Goal: Task Accomplishment & Management: Use online tool/utility

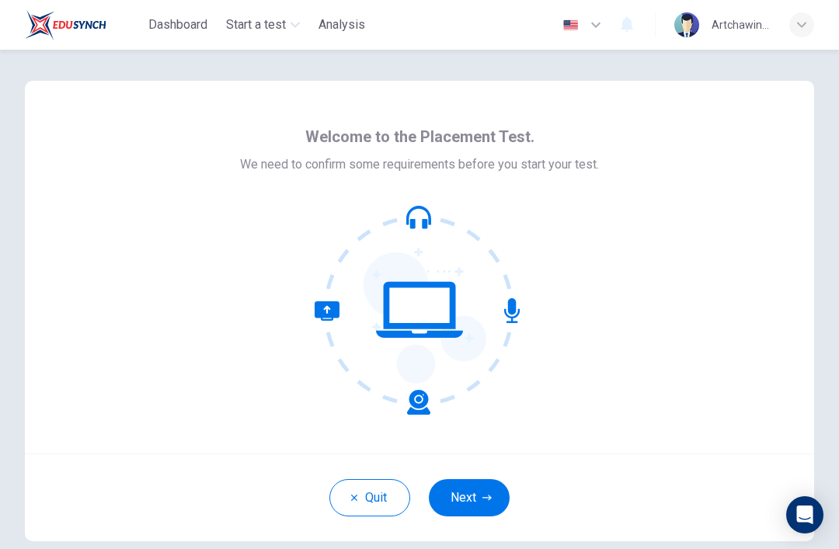
click at [428, 505] on div "Quit Next" at bounding box center [420, 498] width 790 height 88
click at [484, 502] on icon "button" at bounding box center [487, 497] width 9 height 9
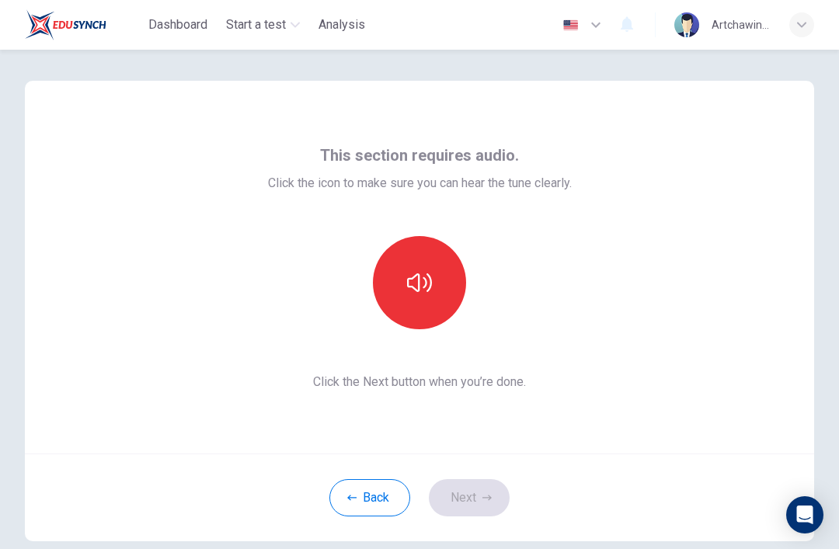
click at [445, 283] on button "button" at bounding box center [419, 282] width 93 height 93
click at [465, 283] on button "button" at bounding box center [419, 282] width 93 height 93
click at [483, 498] on icon "button" at bounding box center [487, 497] width 9 height 9
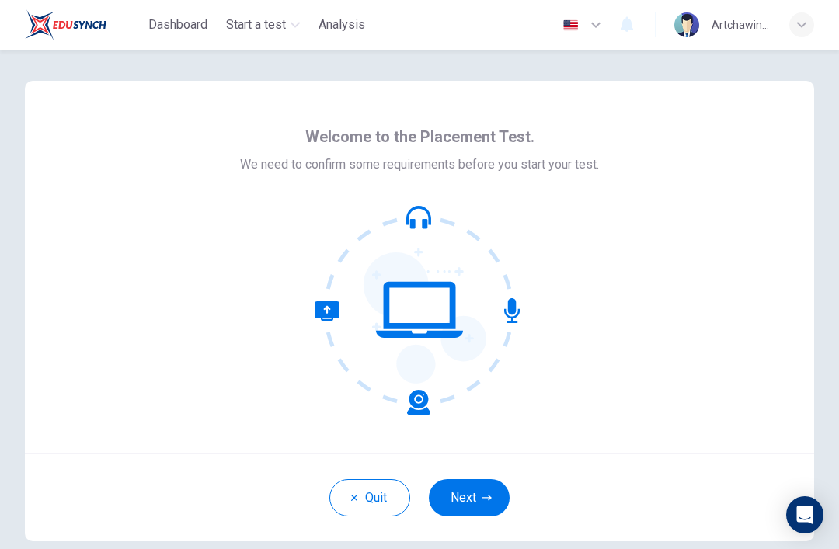
click at [424, 323] on icon at bounding box center [419, 310] width 87 height 56
click at [494, 499] on button "Next" at bounding box center [469, 497] width 81 height 37
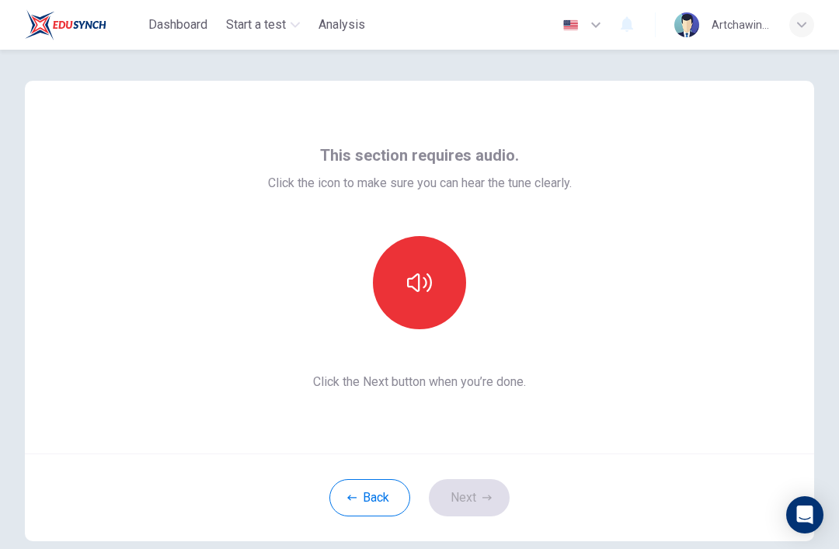
click at [426, 294] on icon "button" at bounding box center [419, 282] width 25 height 25
click at [428, 263] on button "button" at bounding box center [419, 282] width 93 height 93
click at [442, 270] on button "button" at bounding box center [419, 282] width 93 height 93
click at [395, 281] on button "button" at bounding box center [419, 282] width 93 height 93
click at [476, 493] on button "Next" at bounding box center [469, 497] width 81 height 37
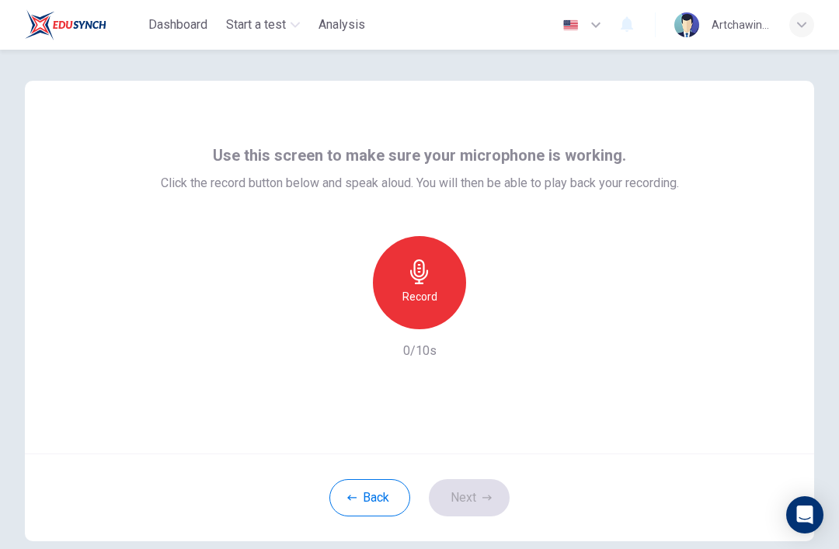
click at [441, 286] on div "Record" at bounding box center [419, 282] width 93 height 93
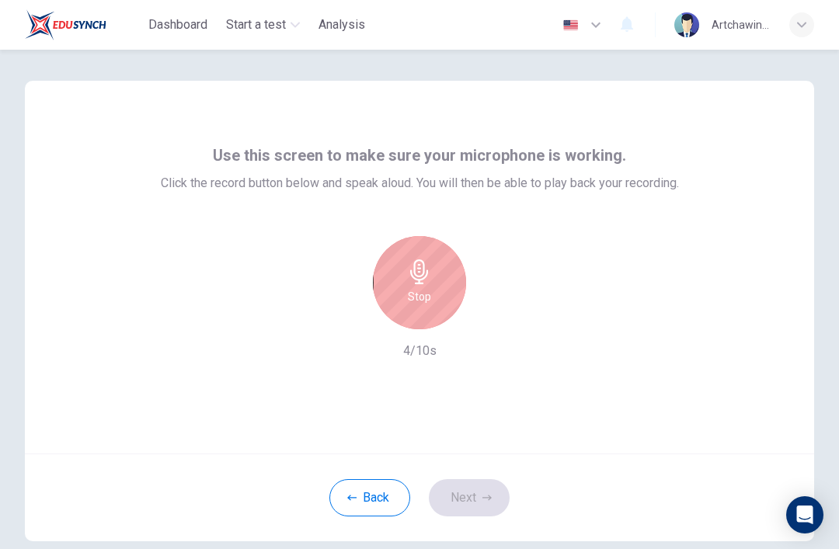
click at [441, 276] on div "Stop" at bounding box center [419, 282] width 93 height 93
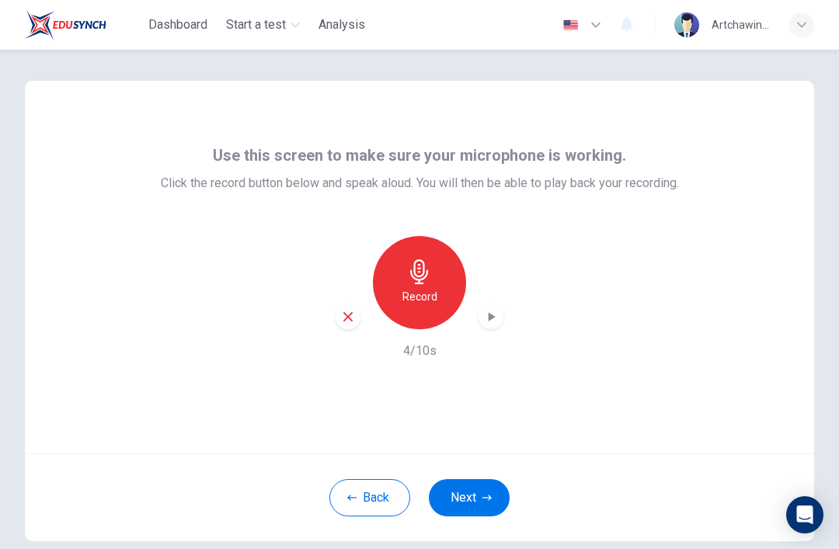
click at [333, 310] on div "Record 4/10s" at bounding box center [420, 298] width 518 height 124
click at [338, 348] on div "Record 4/10s" at bounding box center [420, 298] width 518 height 124
click at [344, 313] on icon "button" at bounding box center [347, 316] width 9 height 9
click at [411, 298] on h6 "Record" at bounding box center [420, 297] width 35 height 19
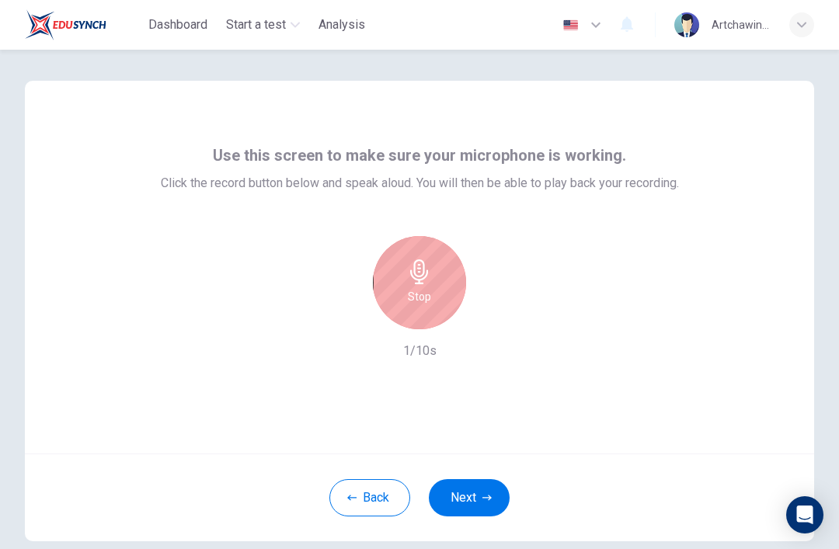
click at [390, 288] on div "Stop" at bounding box center [419, 282] width 93 height 93
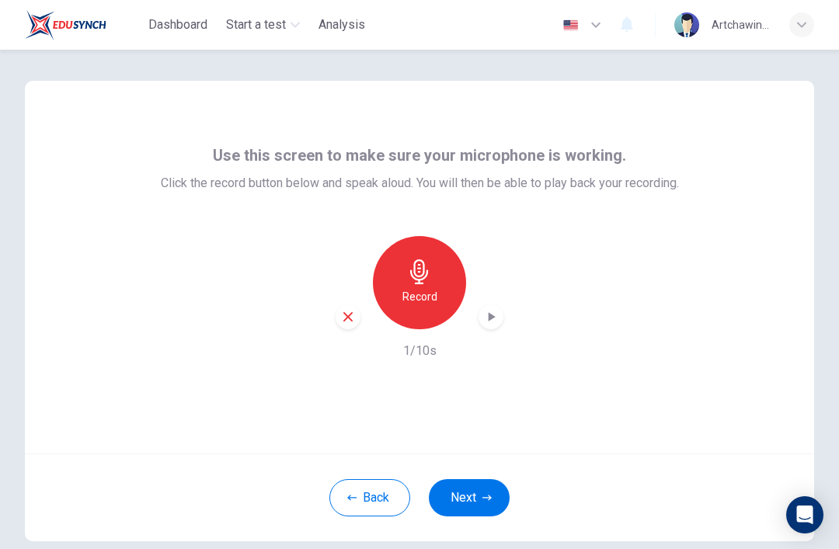
click at [513, 319] on div "Record 1/10s" at bounding box center [420, 298] width 518 height 124
click at [492, 312] on icon "button" at bounding box center [491, 317] width 16 height 16
click at [484, 488] on button "Next" at bounding box center [469, 497] width 81 height 37
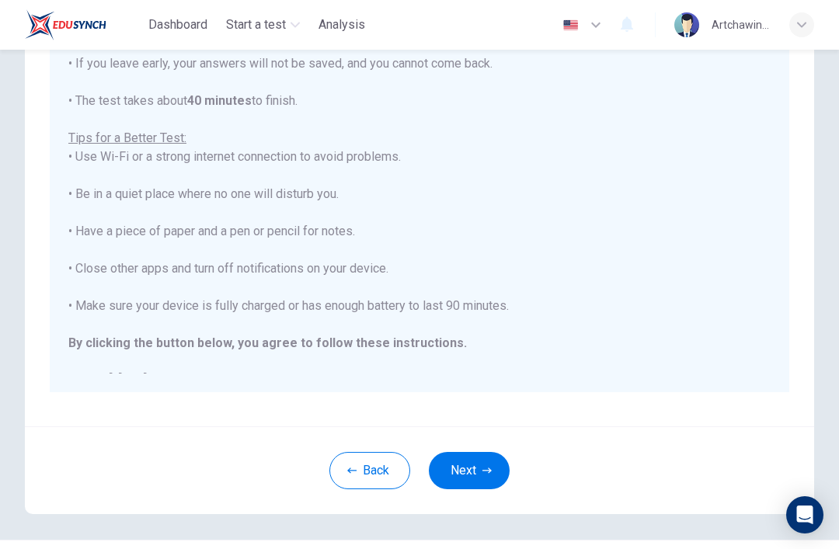
scroll to position [227, 0]
click at [483, 475] on button "Next" at bounding box center [469, 469] width 81 height 37
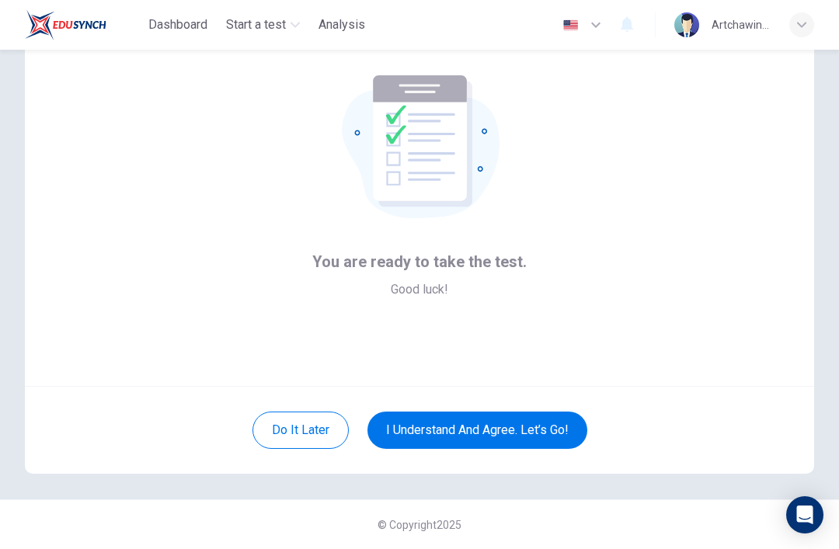
scroll to position [68, 0]
click at [560, 435] on button "I understand and agree. Let’s go!" at bounding box center [478, 430] width 220 height 37
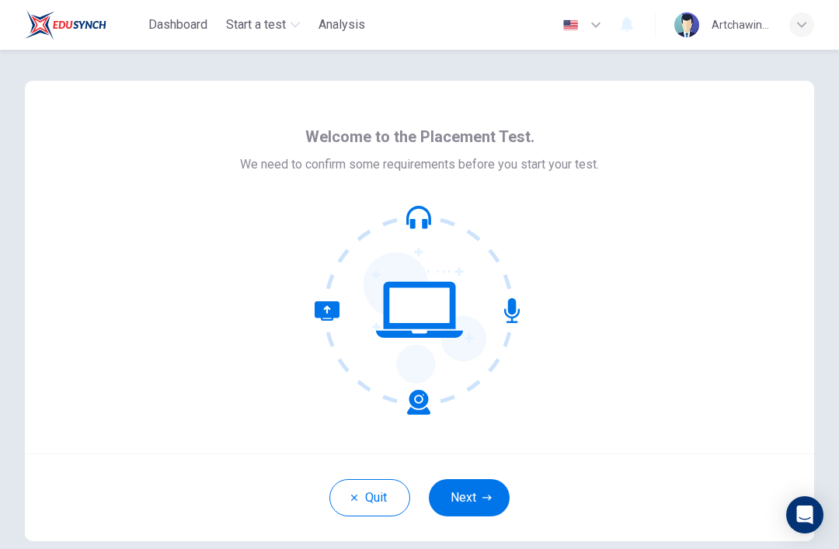
click at [494, 492] on button "Next" at bounding box center [469, 497] width 81 height 37
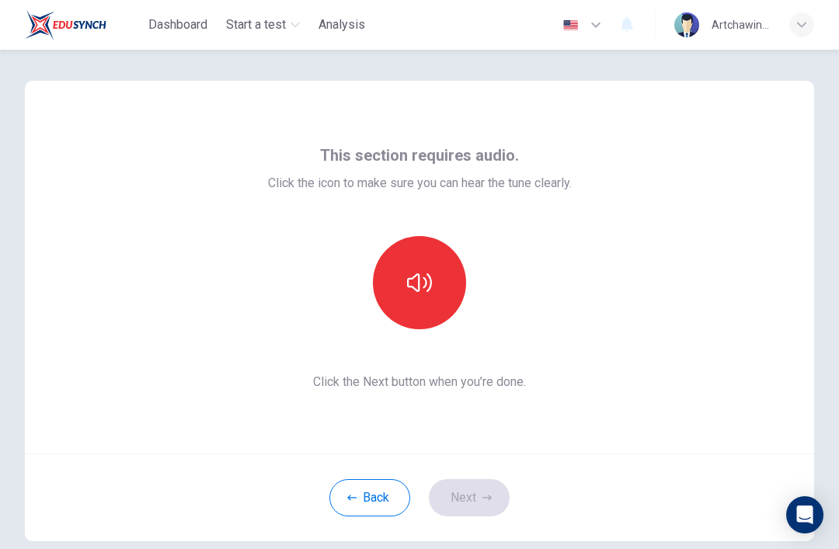
click at [433, 311] on button "button" at bounding box center [419, 282] width 93 height 93
click at [443, 308] on button "button" at bounding box center [419, 282] width 93 height 93
click at [469, 504] on button "Next" at bounding box center [469, 497] width 81 height 37
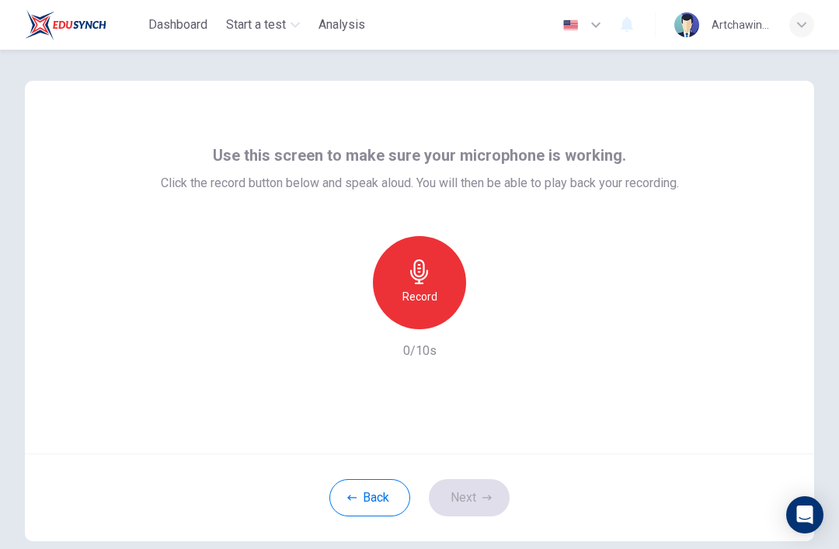
click at [438, 312] on div "Record" at bounding box center [419, 282] width 93 height 93
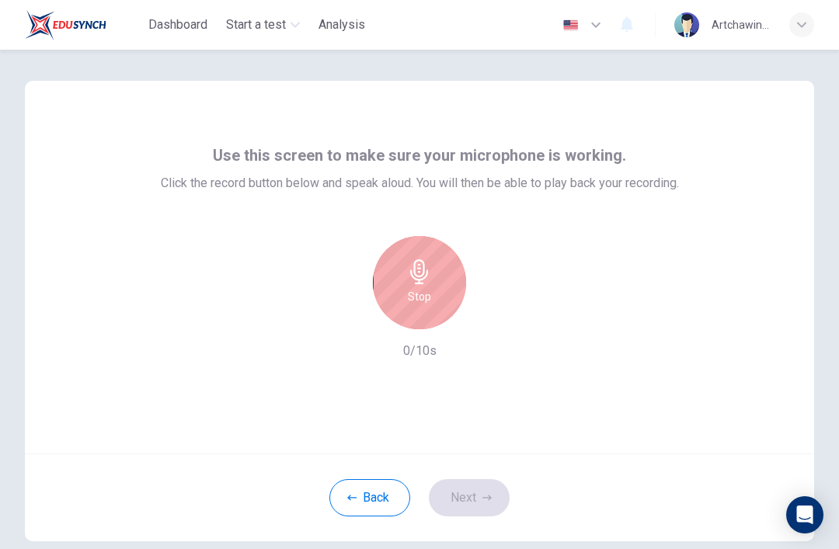
click at [438, 312] on div "Stop" at bounding box center [419, 282] width 93 height 93
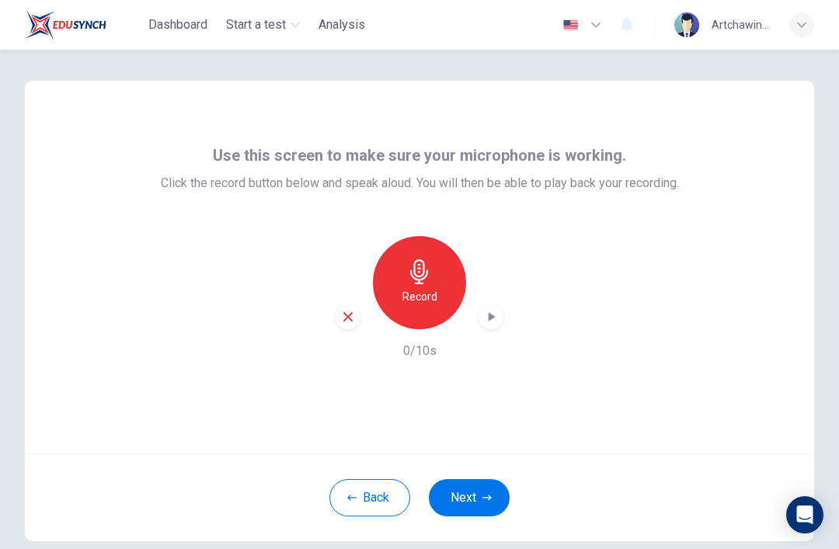
click at [481, 503] on button "Next" at bounding box center [469, 497] width 81 height 37
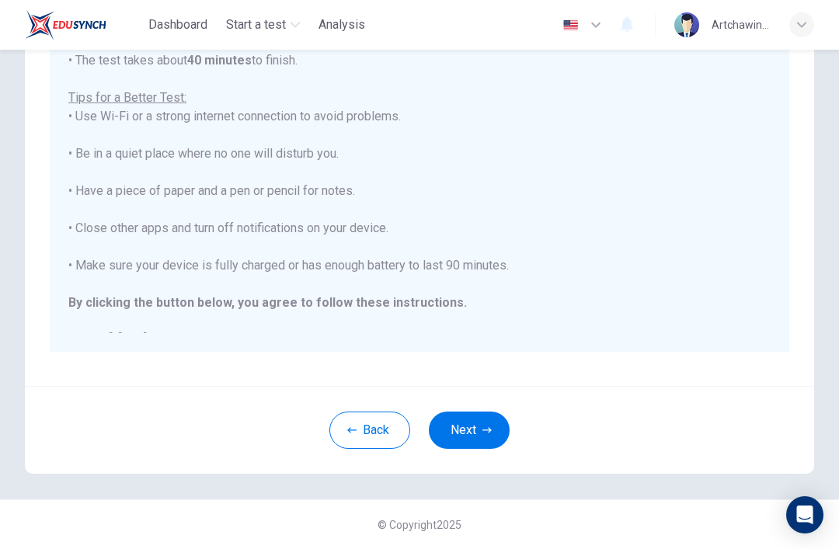
scroll to position [68, 0]
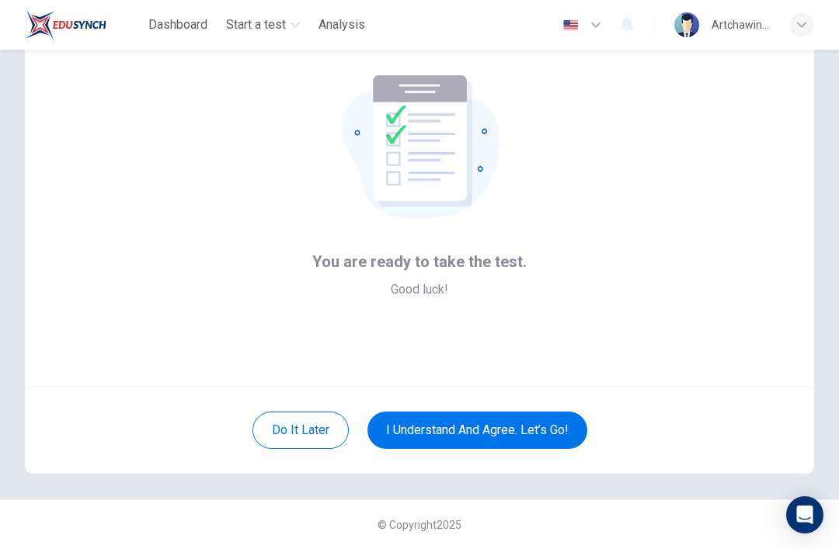
click at [542, 435] on button "I understand and agree. Let’s go!" at bounding box center [478, 430] width 220 height 37
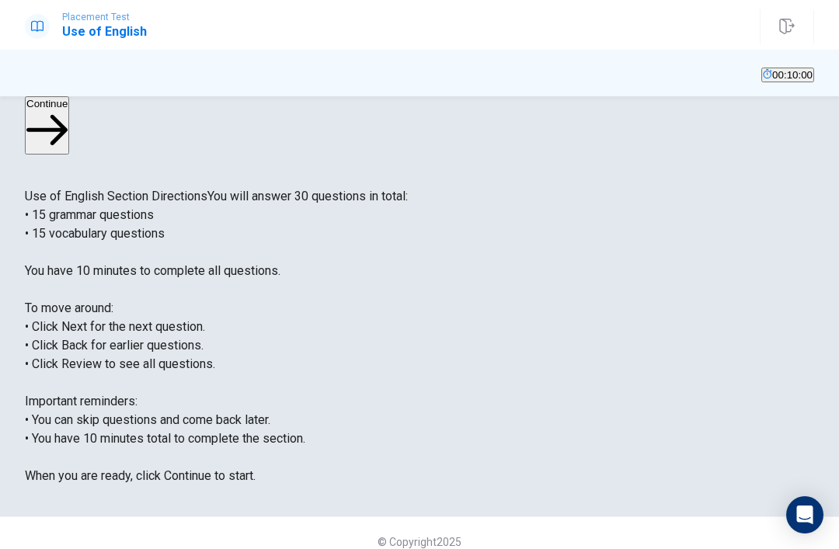
click at [69, 120] on button "Continue" at bounding box center [47, 125] width 44 height 58
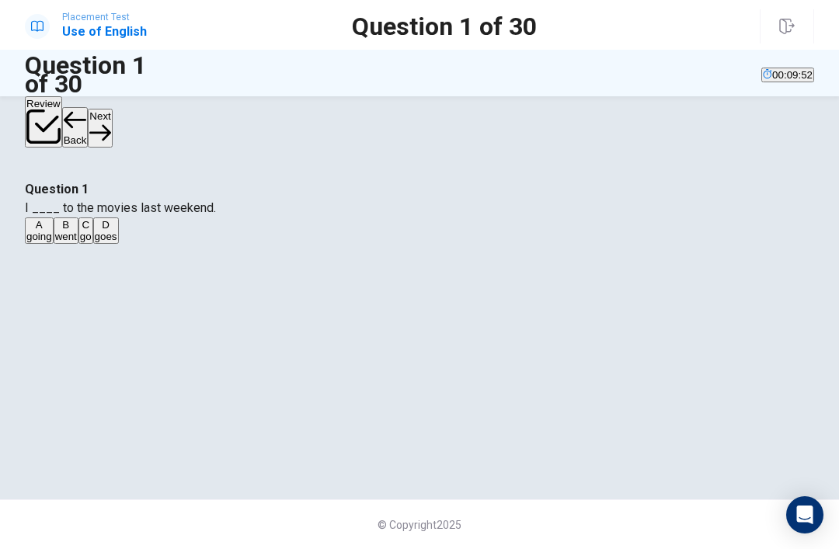
click at [52, 231] on div "A" at bounding box center [39, 225] width 26 height 12
click at [112, 128] on button "Next" at bounding box center [100, 128] width 24 height 38
click at [56, 231] on div "B" at bounding box center [46, 225] width 19 height 12
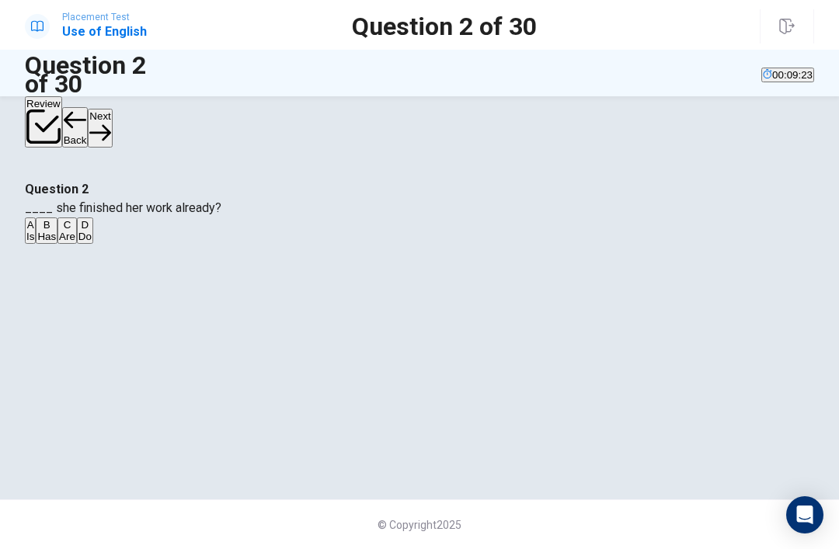
click at [34, 231] on div "A" at bounding box center [30, 225] width 8 height 12
click at [77, 244] on button "C Are" at bounding box center [67, 231] width 19 height 26
click at [112, 125] on button "Next" at bounding box center [100, 128] width 24 height 38
click at [72, 231] on div "C" at bounding box center [69, 225] width 8 height 12
click at [112, 121] on button "Next" at bounding box center [100, 128] width 24 height 38
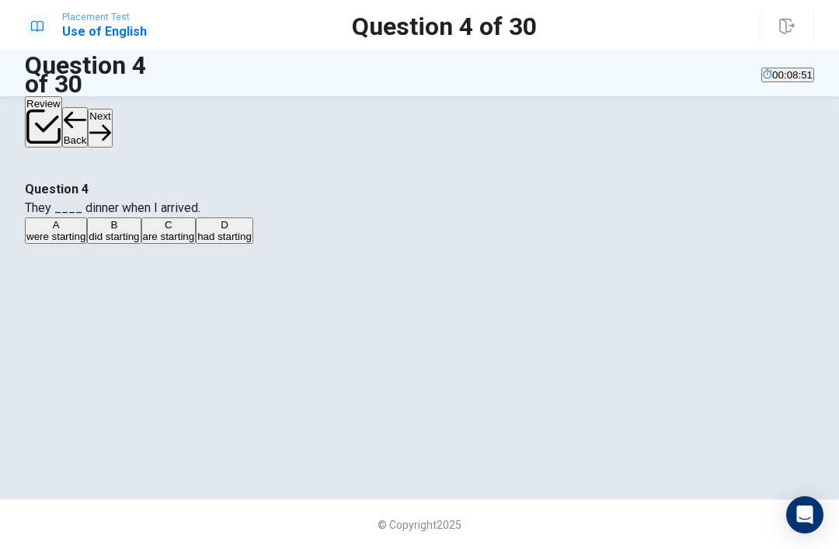
click at [139, 231] on div "B" at bounding box center [114, 225] width 51 height 12
click at [85, 242] on span "were starting" at bounding box center [55, 237] width 59 height 12
click at [195, 242] on span "are starting" at bounding box center [169, 237] width 52 height 12
click at [87, 244] on button "A were starting" at bounding box center [56, 231] width 62 height 26
click at [786, 180] on div "Question 4 They ____ dinner when I arrived. A were starting B did starting C ar…" at bounding box center [420, 212] width 790 height 65
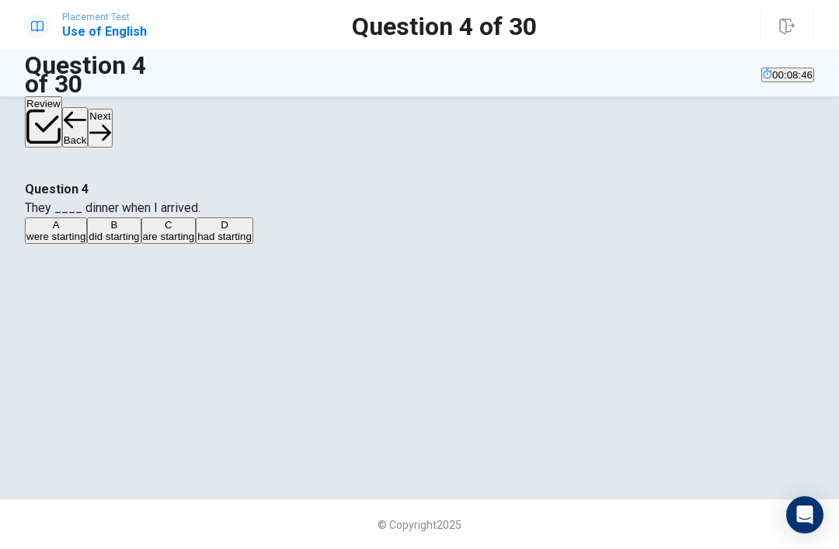
click at [786, 180] on div "Question 4 They ____ dinner when I arrived. A were starting B did starting C ar…" at bounding box center [420, 212] width 790 height 65
click at [112, 135] on button "Next" at bounding box center [100, 128] width 24 height 38
click at [780, 138] on div "Review Back Next" at bounding box center [419, 122] width 839 height 53
click at [82, 244] on button "B drink" at bounding box center [69, 231] width 26 height 26
click at [110, 125] on icon "button" at bounding box center [99, 132] width 21 height 21
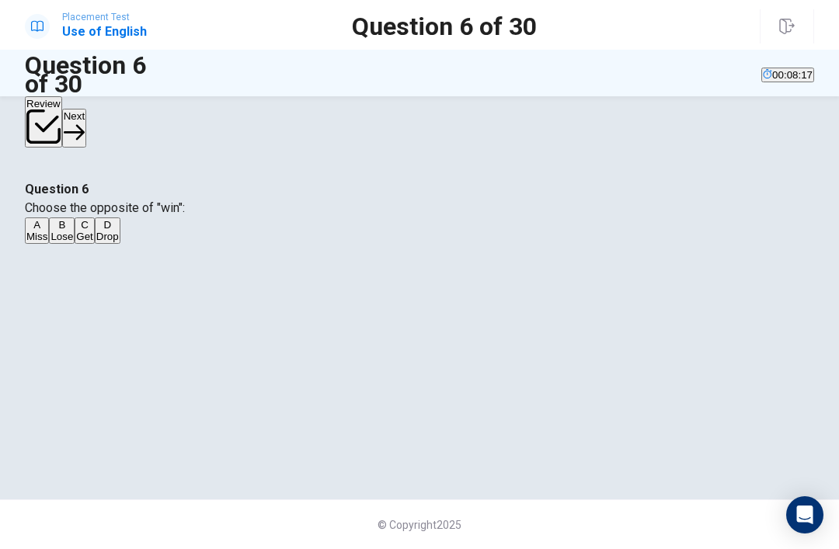
scroll to position [85, 0]
click at [94, 244] on button "C Get" at bounding box center [84, 231] width 19 height 26
click at [86, 129] on button "Next" at bounding box center [74, 128] width 24 height 38
click at [96, 231] on div "C" at bounding box center [89, 225] width 14 height 12
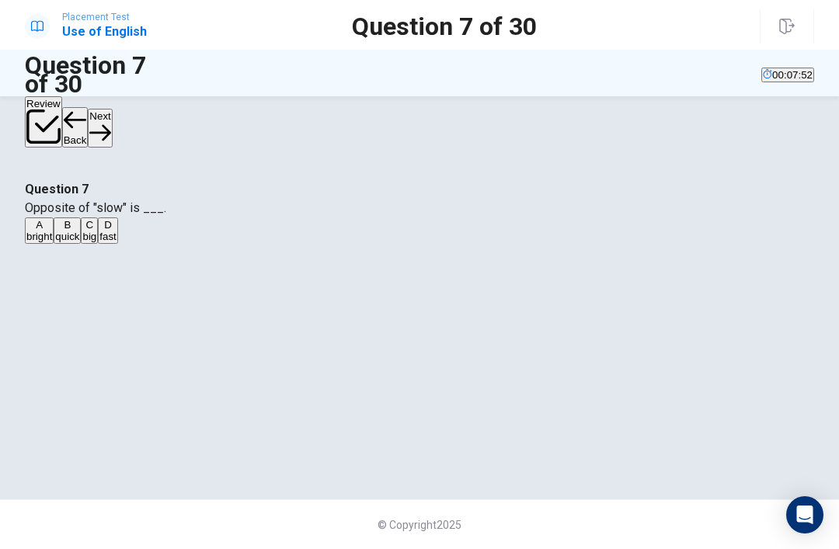
click at [54, 244] on button "A bright" at bounding box center [39, 231] width 29 height 26
click at [117, 244] on button "D fast" at bounding box center [107, 231] width 19 height 26
click at [813, 107] on div "Review Back Next" at bounding box center [420, 122] width 790 height 53
click at [110, 125] on icon "button" at bounding box center [99, 132] width 21 height 21
click at [131, 244] on button "D door" at bounding box center [118, 231] width 24 height 26
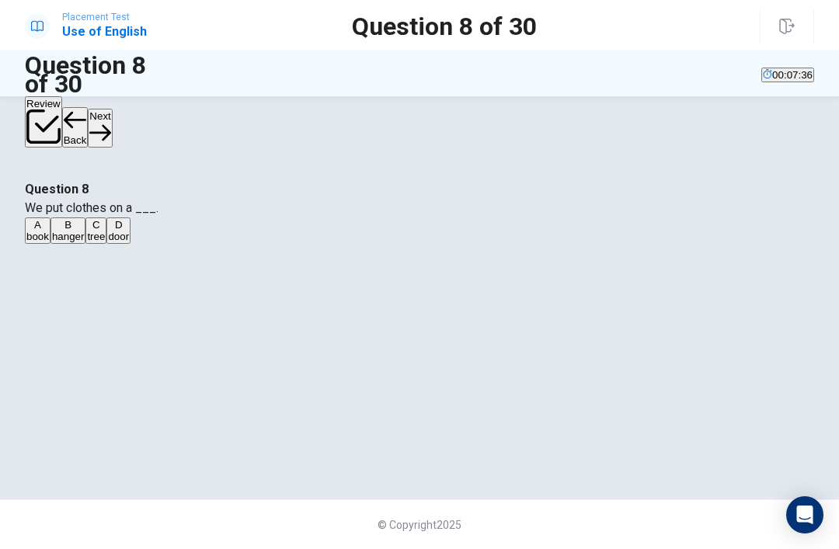
click at [294, 246] on div "A book B hanger C tree D door" at bounding box center [420, 232] width 790 height 28
click at [51, 244] on button "A book" at bounding box center [38, 231] width 26 height 26
click at [112, 122] on button "Next" at bounding box center [100, 128] width 24 height 38
click at [75, 231] on div "B" at bounding box center [67, 225] width 18 height 12
click at [112, 130] on button "Next" at bounding box center [100, 128] width 24 height 38
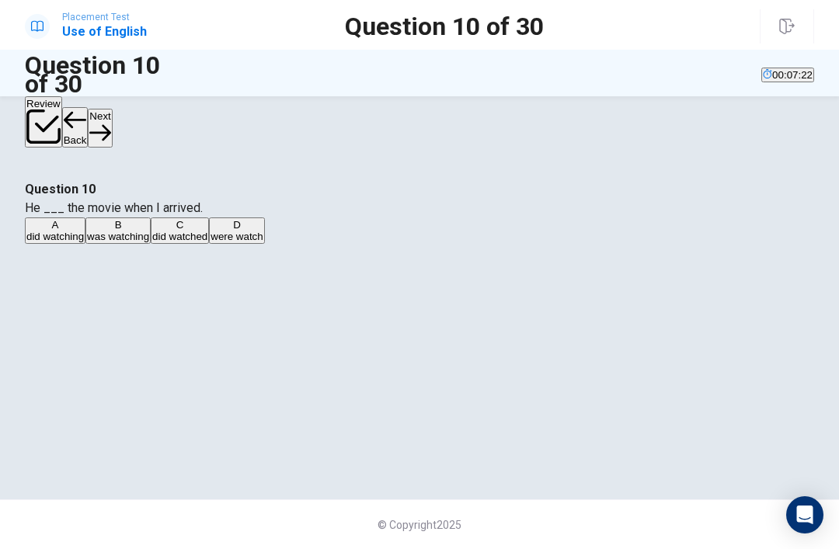
click at [149, 231] on div "B" at bounding box center [118, 225] width 62 height 12
click at [112, 129] on button "Next" at bounding box center [100, 128] width 24 height 38
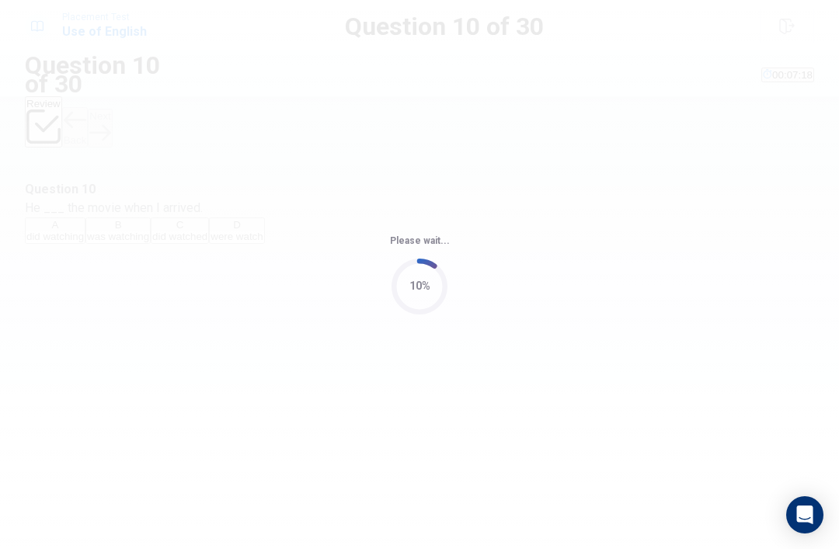
scroll to position [0, 0]
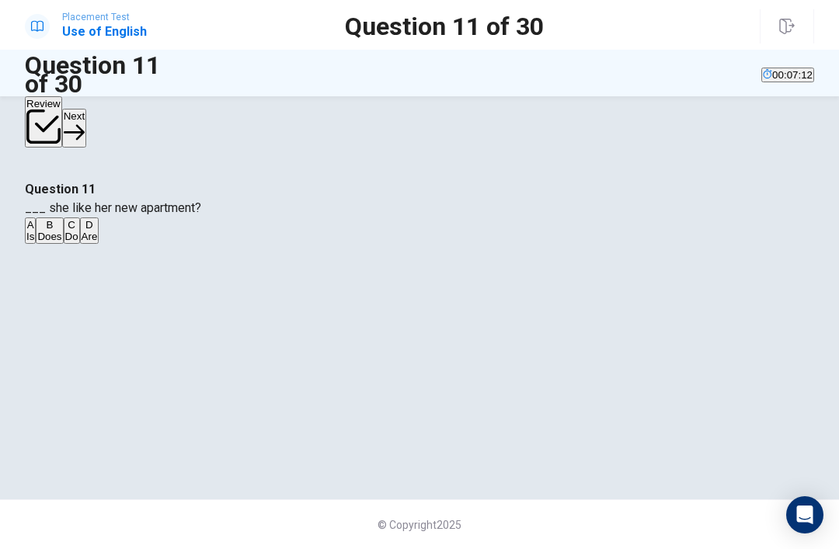
click at [78, 231] on div "C" at bounding box center [71, 225] width 13 height 12
click at [63, 244] on button "B Does" at bounding box center [49, 231] width 27 height 26
click at [86, 116] on button "Next" at bounding box center [74, 128] width 24 height 38
click at [89, 242] on span "go" at bounding box center [83, 237] width 12 height 12
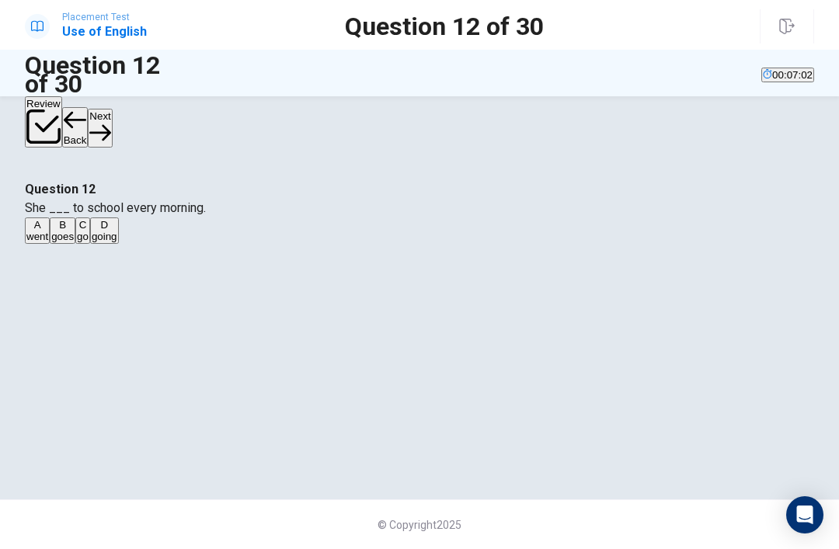
scroll to position [61, 0]
click at [90, 244] on button "C go" at bounding box center [82, 231] width 15 height 26
click at [119, 244] on button "D going" at bounding box center [104, 231] width 29 height 26
click at [112, 117] on button "Next" at bounding box center [100, 128] width 24 height 38
click at [54, 244] on button "A doing" at bounding box center [39, 231] width 29 height 26
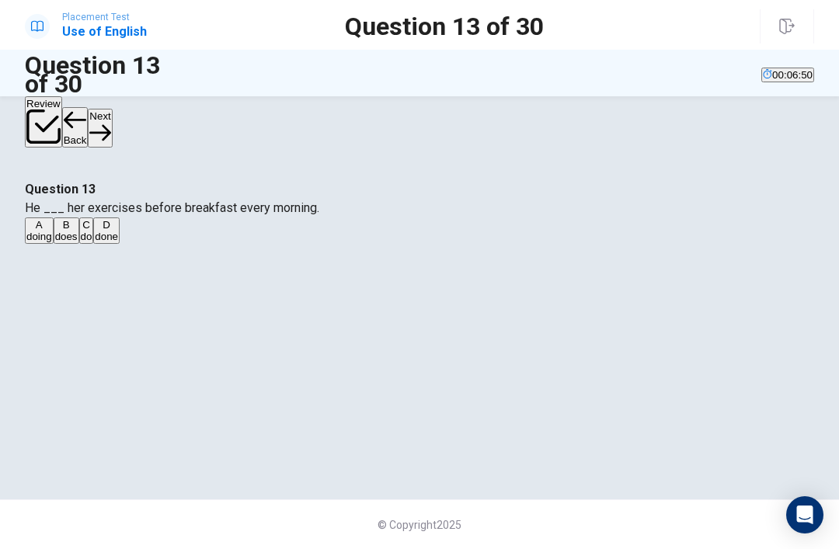
click at [112, 121] on button "Next" at bounding box center [100, 128] width 24 height 38
click at [93, 244] on button "B finish" at bounding box center [79, 231] width 27 height 26
click at [112, 113] on button "Next" at bounding box center [100, 128] width 24 height 38
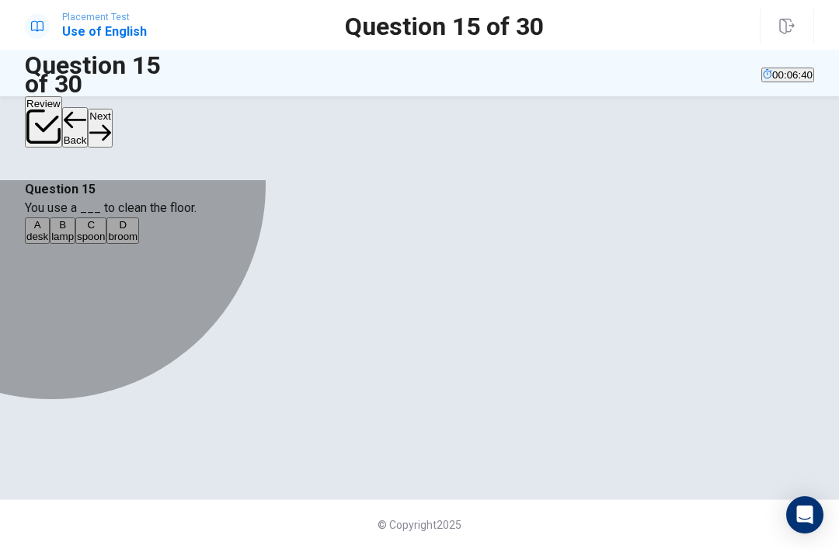
click at [139, 244] on button "D broom" at bounding box center [122, 231] width 33 height 26
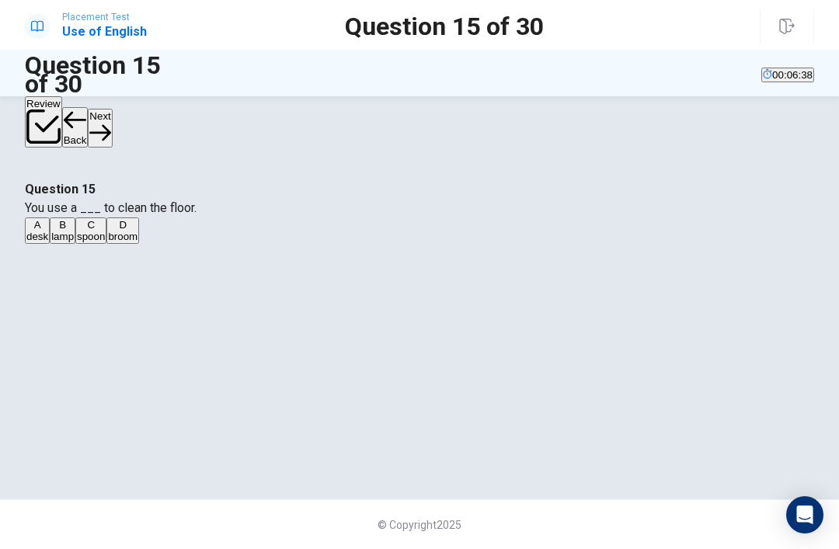
click at [112, 137] on button "Next" at bounding box center [100, 128] width 24 height 38
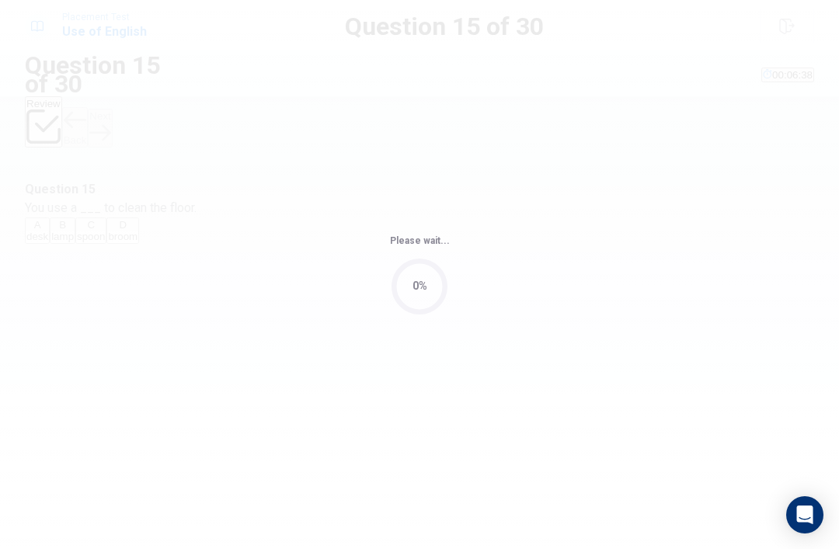
click at [797, 145] on div "Please wait... 0%" at bounding box center [419, 274] width 839 height 549
click at [423, 327] on div "Please wait... 100%" at bounding box center [419, 274] width 839 height 549
click at [422, 326] on div "Please wait... 100%" at bounding box center [419, 274] width 839 height 549
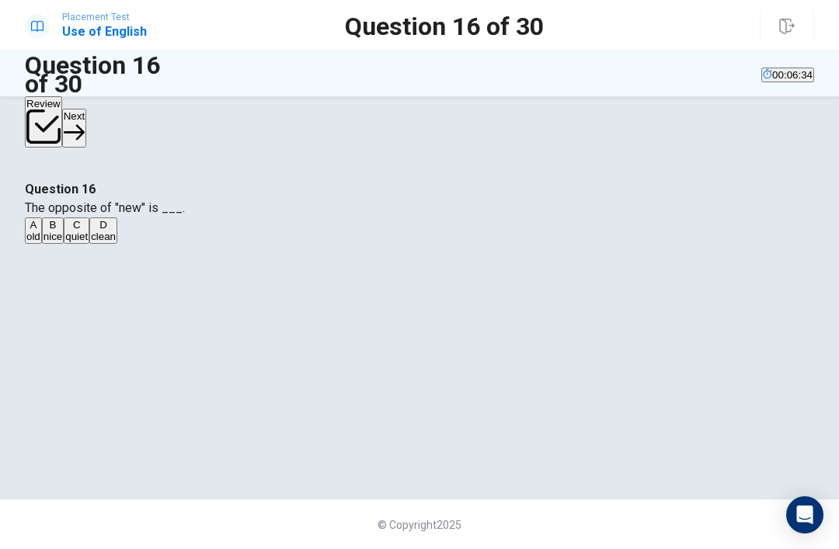
scroll to position [37, 0]
click at [64, 244] on button "B nice" at bounding box center [53, 231] width 22 height 26
click at [42, 244] on button "A old" at bounding box center [33, 231] width 17 height 26
click at [89, 244] on button "C quiet" at bounding box center [77, 231] width 26 height 26
click at [86, 132] on button "Next" at bounding box center [74, 128] width 24 height 38
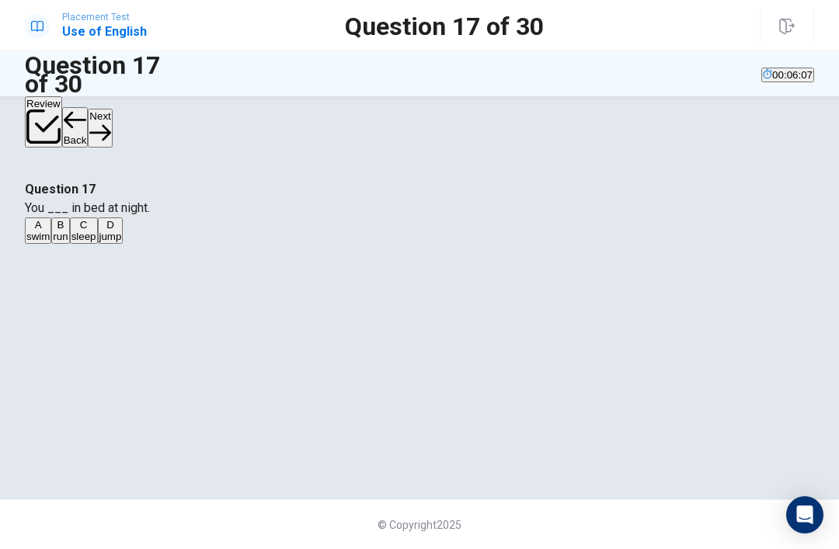
click at [96, 231] on div "C" at bounding box center [83, 225] width 25 height 12
click at [112, 118] on button "Next" at bounding box center [100, 128] width 24 height 38
click at [69, 231] on div "B" at bounding box center [60, 225] width 17 height 12
click at [110, 125] on icon "button" at bounding box center [99, 133] width 21 height 16
click at [126, 244] on button "D Push" at bounding box center [112, 231] width 26 height 26
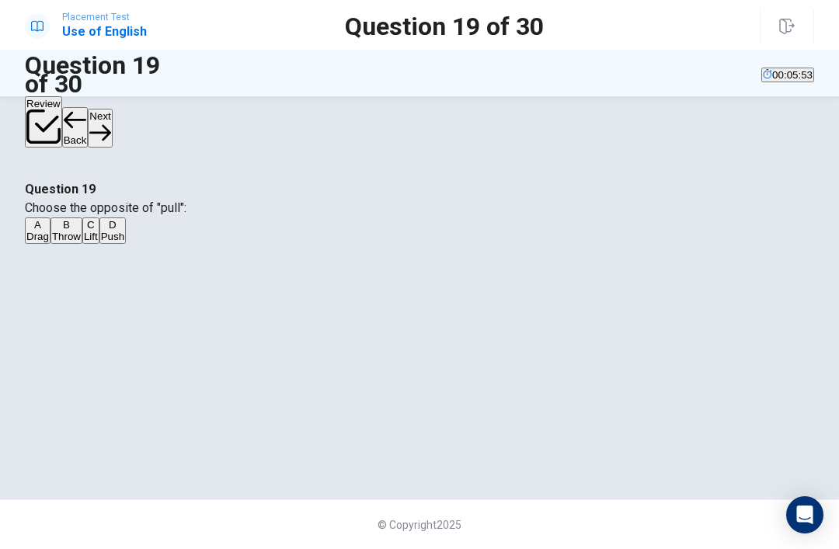
click at [112, 132] on button "Next" at bounding box center [100, 128] width 24 height 38
click at [82, 244] on button "B sends" at bounding box center [66, 231] width 31 height 26
click at [110, 122] on icon "button" at bounding box center [99, 132] width 21 height 21
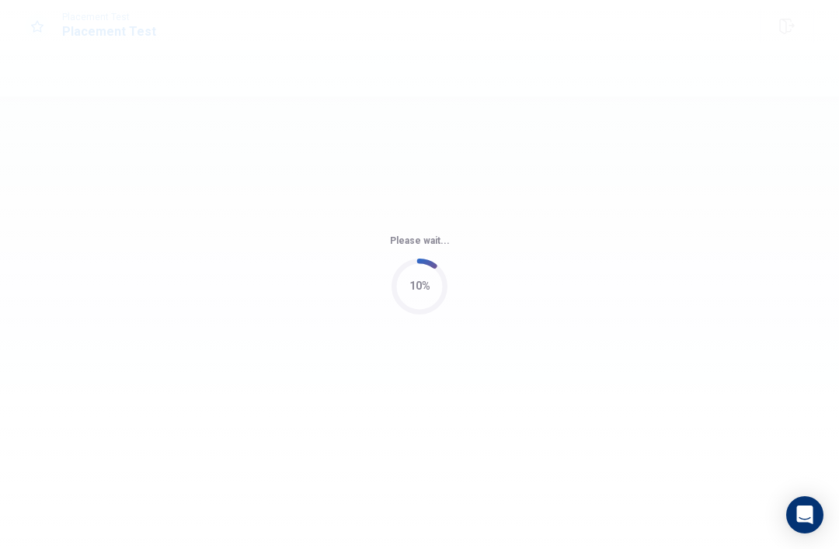
scroll to position [0, 0]
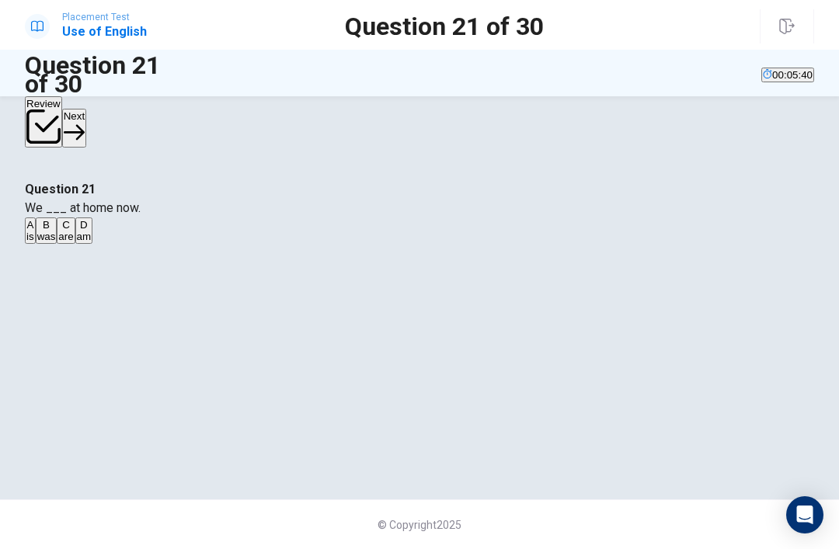
click at [58, 244] on button "B was" at bounding box center [47, 231] width 22 height 26
click at [86, 125] on button "Next" at bounding box center [74, 128] width 24 height 38
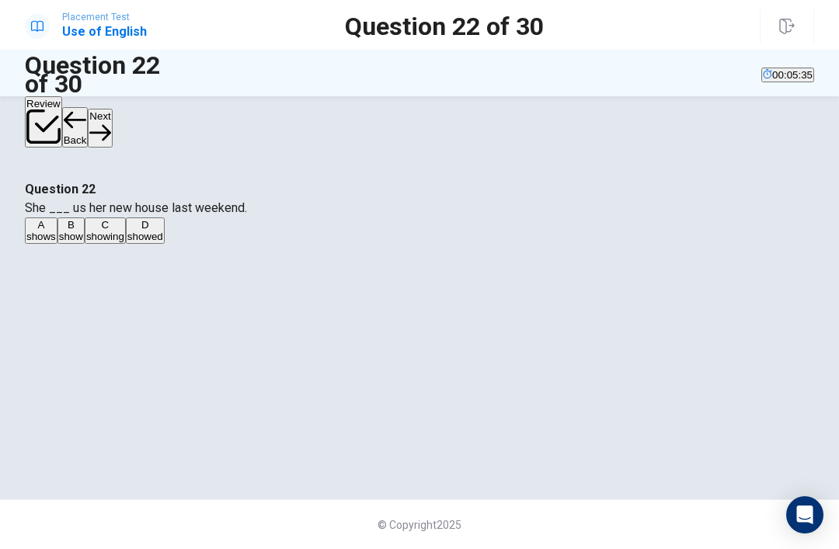
click at [85, 244] on button "B show" at bounding box center [71, 231] width 27 height 26
click at [112, 129] on button "Next" at bounding box center [100, 128] width 24 height 38
click at [92, 244] on button "B to see" at bounding box center [76, 231] width 31 height 26
click at [112, 113] on button "Next" at bounding box center [100, 128] width 24 height 38
click at [41, 244] on button "A Do" at bounding box center [33, 231] width 16 height 26
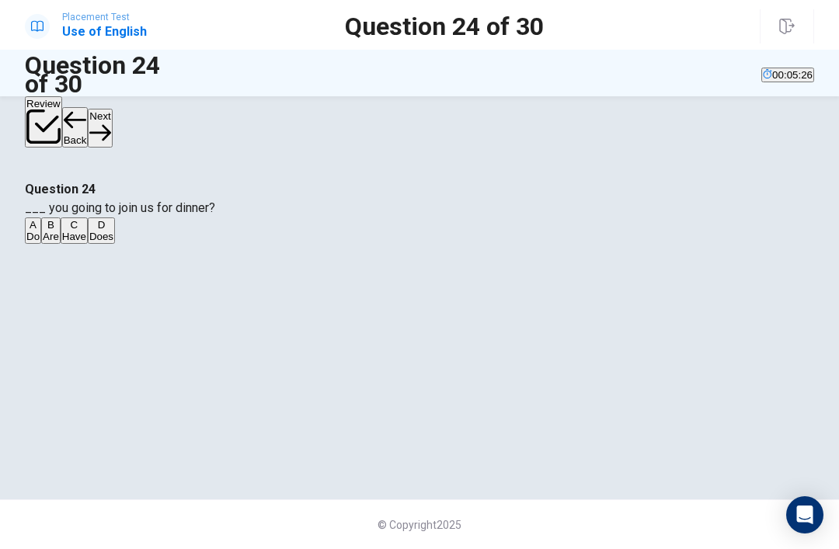
click at [112, 115] on button "Next" at bounding box center [100, 128] width 24 height 38
click at [158, 244] on button "D a T-shirt" at bounding box center [137, 231] width 40 height 26
click at [87, 244] on button "B pants" at bounding box center [72, 231] width 29 height 26
click at [158, 244] on button "D a T-shirt" at bounding box center [137, 231] width 40 height 26
click at [112, 121] on button "Next" at bounding box center [100, 128] width 24 height 38
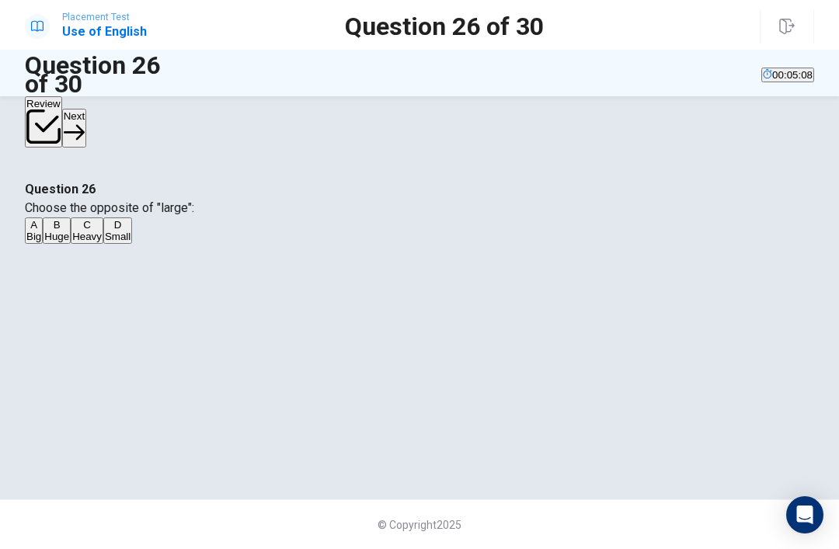
scroll to position [59, 0]
click at [131, 231] on div "D" at bounding box center [118, 225] width 26 height 12
click at [86, 129] on button "Next" at bounding box center [74, 128] width 24 height 38
click at [105, 231] on div "C" at bounding box center [92, 225] width 26 height 12
click at [112, 133] on button "Next" at bounding box center [100, 128] width 24 height 38
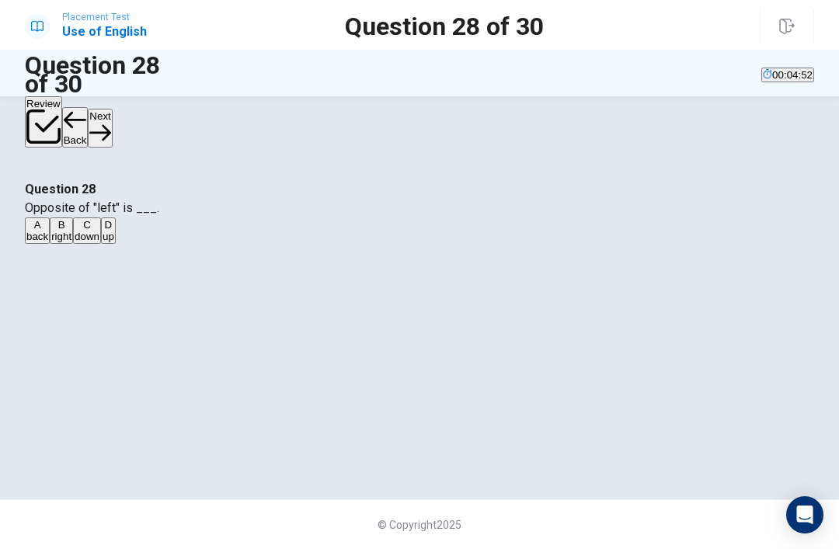
click at [311, 246] on div "A back B right C down D up" at bounding box center [420, 232] width 790 height 28
click at [73, 244] on button "B right" at bounding box center [61, 231] width 23 height 26
click at [112, 137] on button "Next" at bounding box center [100, 128] width 24 height 38
click at [51, 231] on div "A" at bounding box center [38, 225] width 25 height 12
click at [82, 244] on button "B pants" at bounding box center [67, 231] width 29 height 26
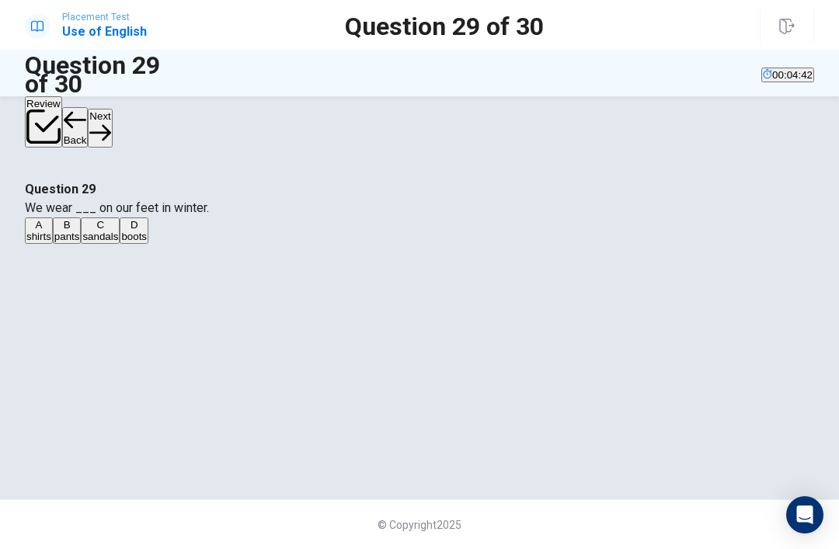
click at [120, 244] on button "C sandals" at bounding box center [100, 231] width 39 height 26
click at [82, 244] on button "B pants" at bounding box center [67, 231] width 29 height 26
click at [120, 244] on button "C sandals" at bounding box center [100, 231] width 39 height 26
click at [53, 244] on button "A shirts" at bounding box center [39, 231] width 28 height 26
click at [112, 132] on button "Next" at bounding box center [100, 128] width 24 height 38
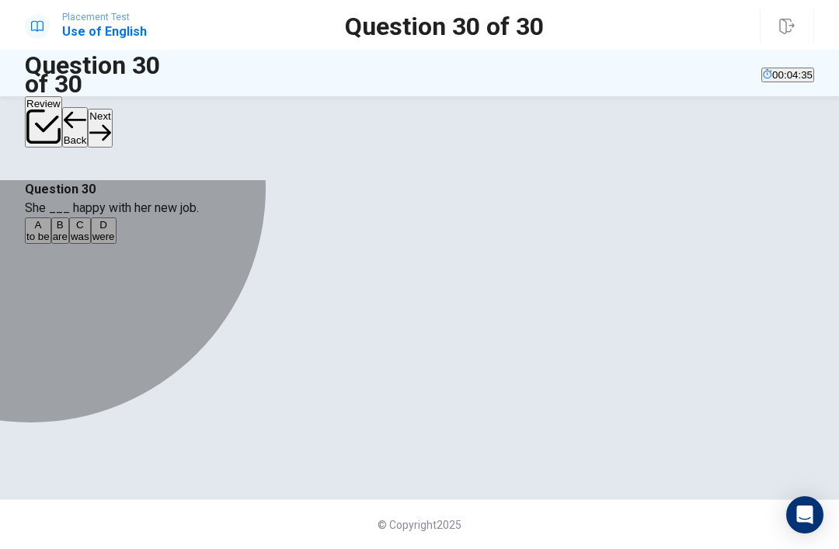
click at [91, 244] on button "C was" at bounding box center [80, 231] width 22 height 26
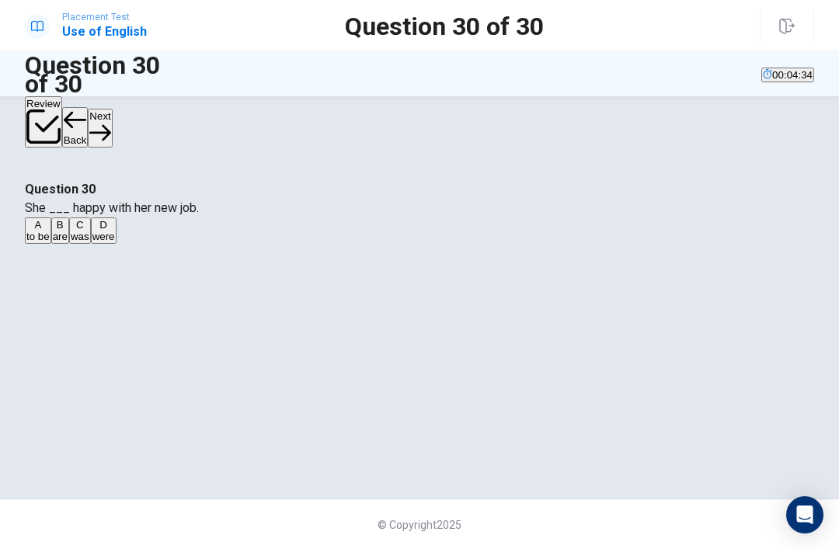
click at [51, 244] on button "A to be" at bounding box center [38, 231] width 26 height 26
click at [814, 226] on div "Question 30 She ___ happy with her new job. A to be B are C was D were" at bounding box center [419, 324] width 839 height 288
click at [69, 244] on button "B are" at bounding box center [60, 231] width 18 height 26
click at [112, 130] on button "Next" at bounding box center [100, 128] width 24 height 38
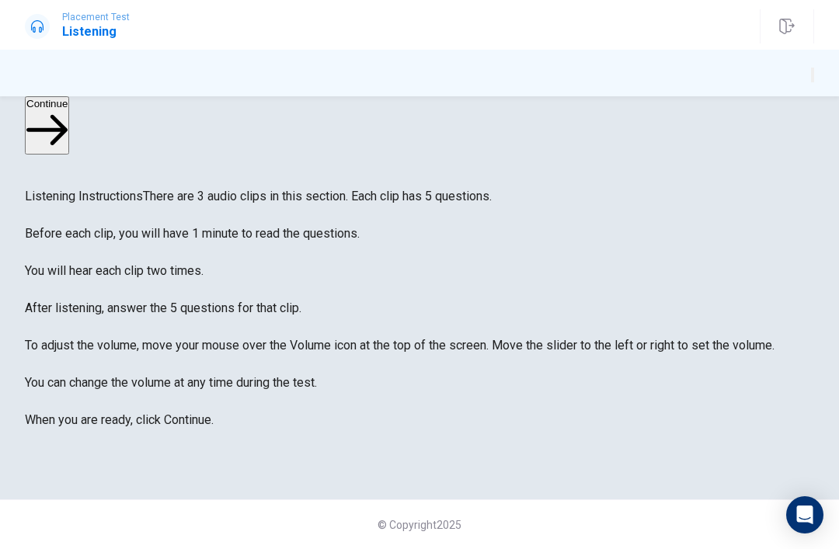
scroll to position [25, 0]
click at [69, 114] on button "Continue" at bounding box center [47, 125] width 44 height 58
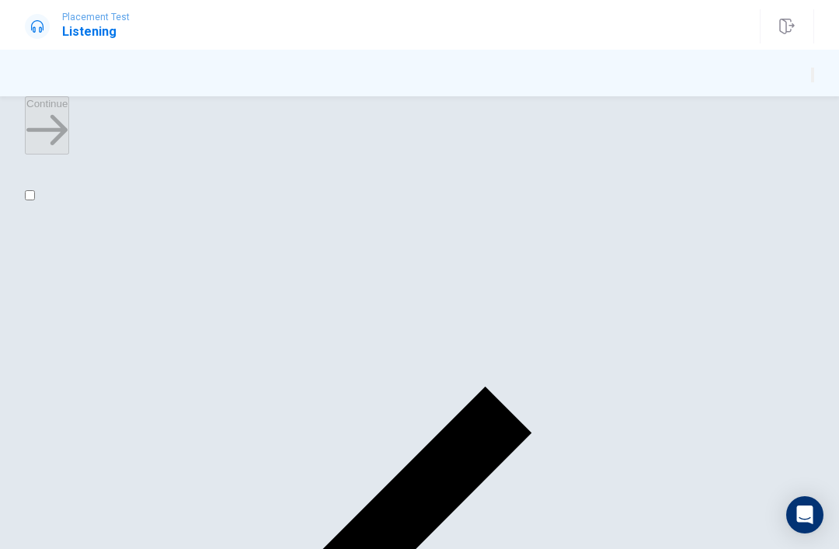
scroll to position [0, 0]
type input "4"
click at [35, 200] on input "checkbox" at bounding box center [30, 195] width 10 height 10
checkbox input "true"
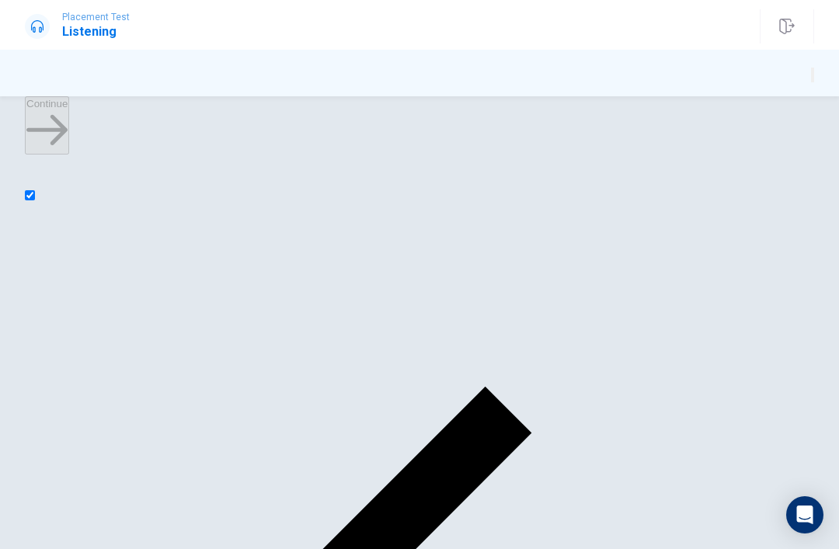
type input "34"
checkbox input "false"
type input "35"
click at [35, 200] on input "checkbox" at bounding box center [30, 195] width 10 height 10
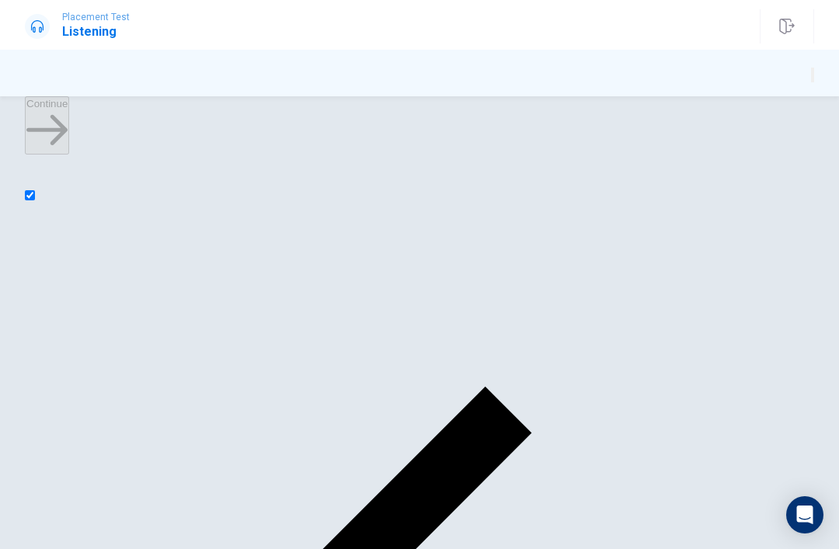
checkbox input "true"
type input "66"
click at [35, 200] on input "checkbox" at bounding box center [30, 195] width 10 height 10
checkbox input "false"
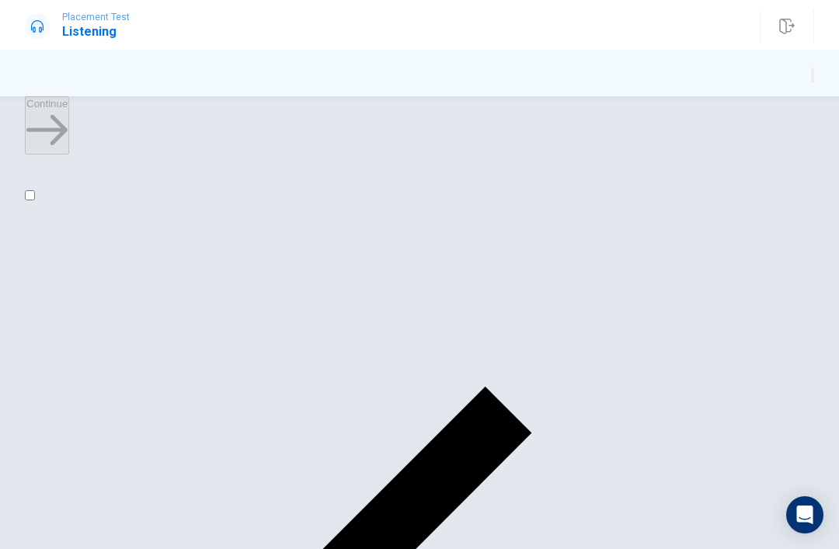
type input "67"
click at [35, 200] on input "checkbox" at bounding box center [30, 195] width 10 height 10
checkbox input "true"
type input "69"
click at [35, 200] on input "checkbox" at bounding box center [30, 195] width 10 height 10
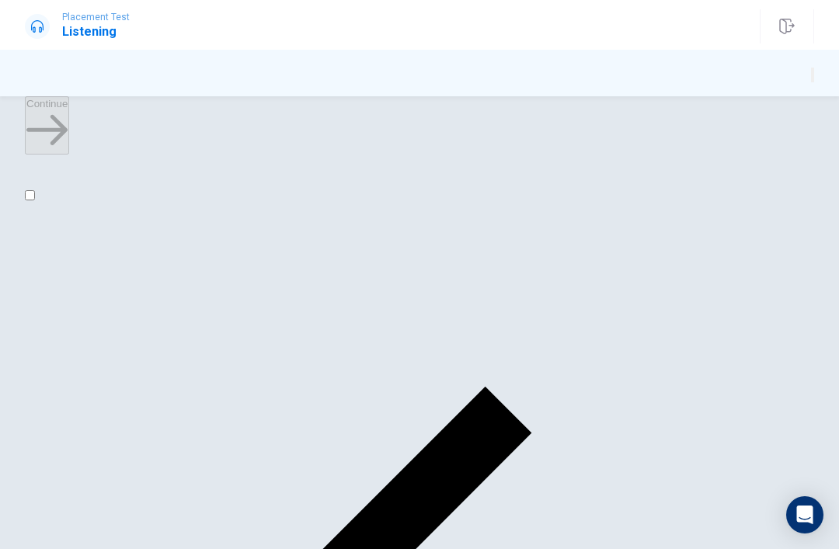
checkbox input "false"
type input "70"
click at [35, 200] on input "checkbox" at bounding box center [30, 195] width 10 height 10
checkbox input "true"
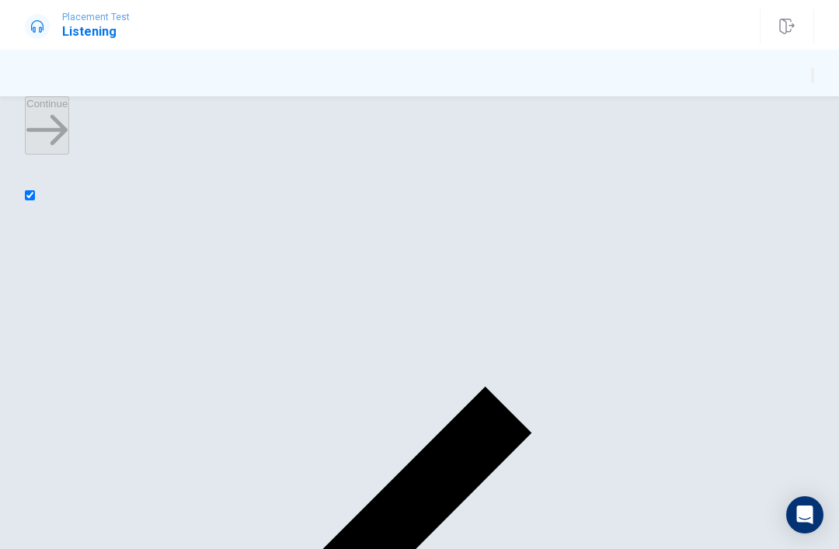
scroll to position [0, 0]
type input "77"
click at [35, 200] on input "checkbox" at bounding box center [30, 195] width 10 height 10
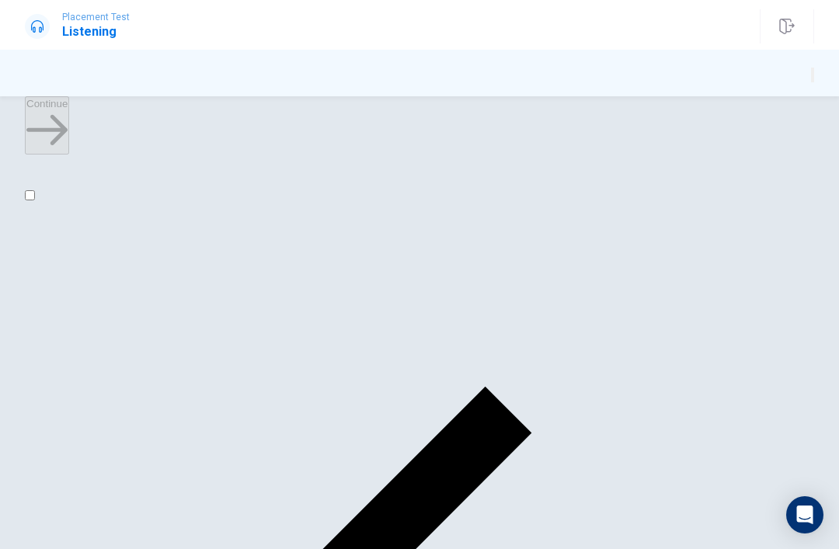
checkbox input "false"
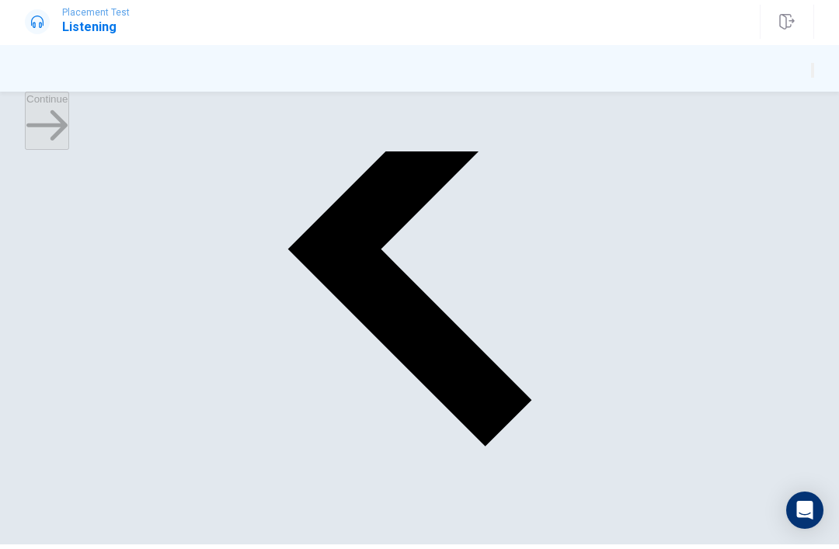
scroll to position [1002, 0]
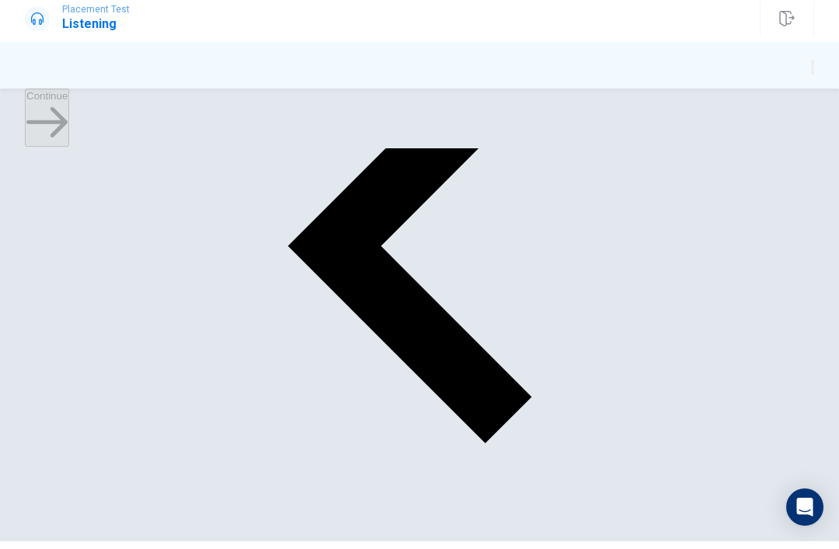
scroll to position [1259, 0]
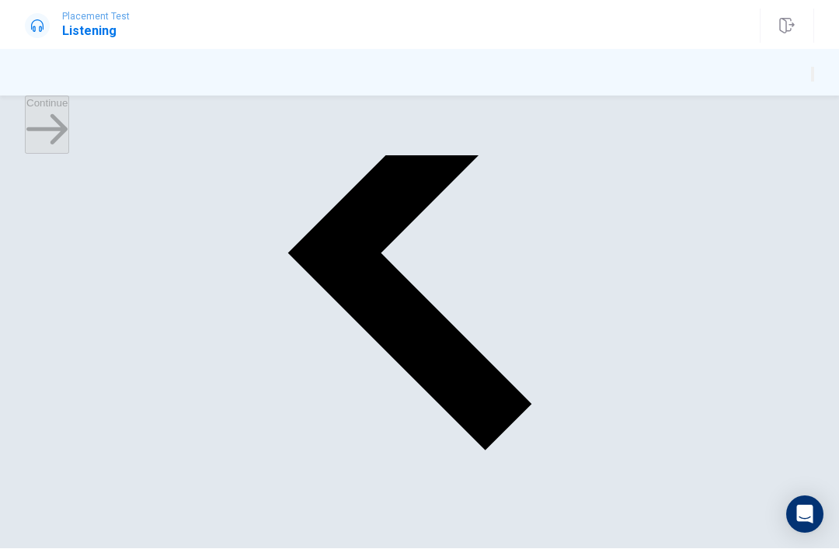
click at [787, 125] on div "Continue" at bounding box center [420, 126] width 790 height 60
click at [811, 82] on button "button" at bounding box center [812, 75] width 3 height 15
click at [814, 90] on span at bounding box center [814, 90] width 0 height 0
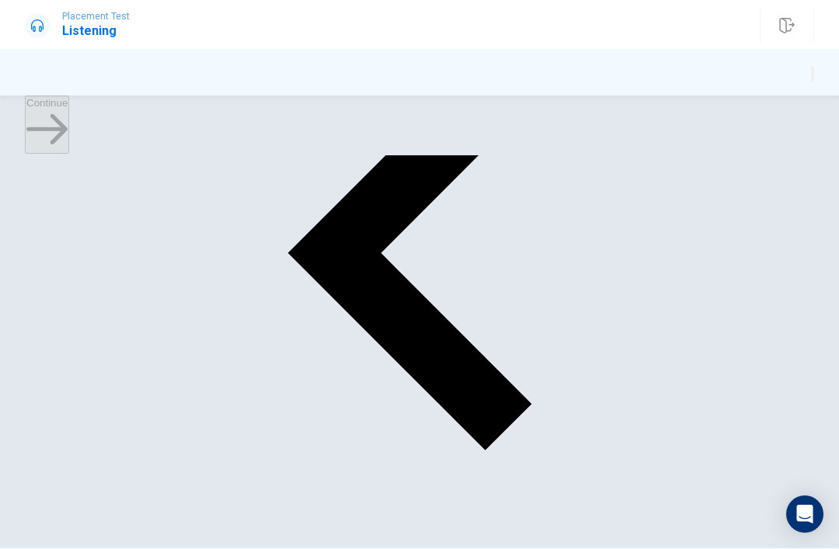
click at [814, 90] on span at bounding box center [814, 90] width 0 height 0
type input "1"
click at [814, 90] on span at bounding box center [814, 90] width 0 height 0
checkbox input "true"
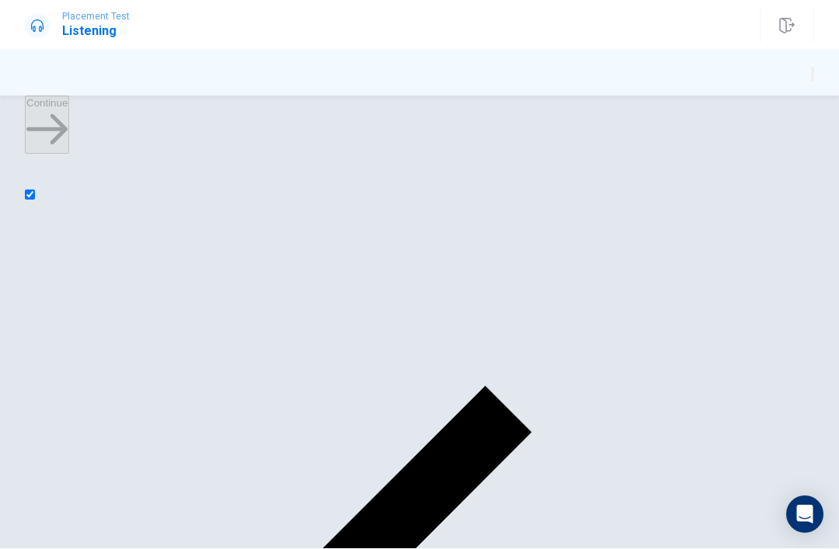
type input "87"
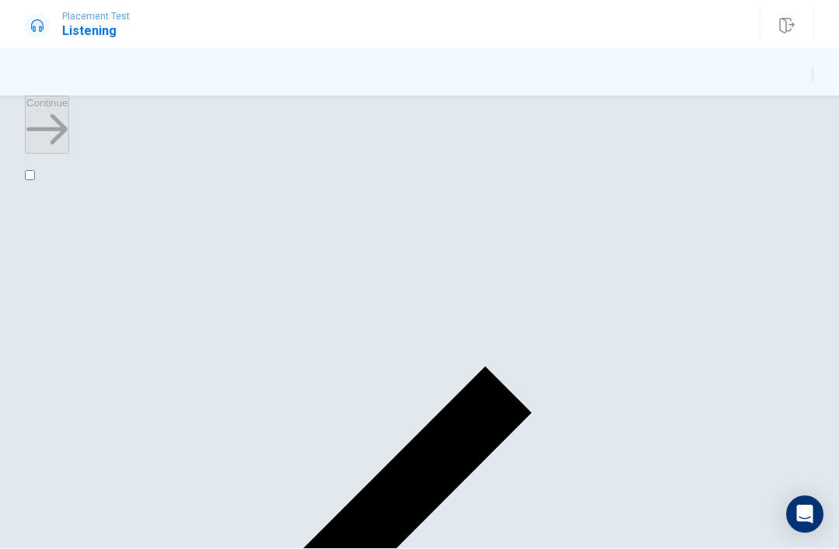
click at [35, 181] on input "checkbox" at bounding box center [30, 176] width 10 height 10
checkbox input "true"
type input "88"
click at [35, 181] on input "checkbox" at bounding box center [30, 176] width 10 height 10
checkbox input "false"
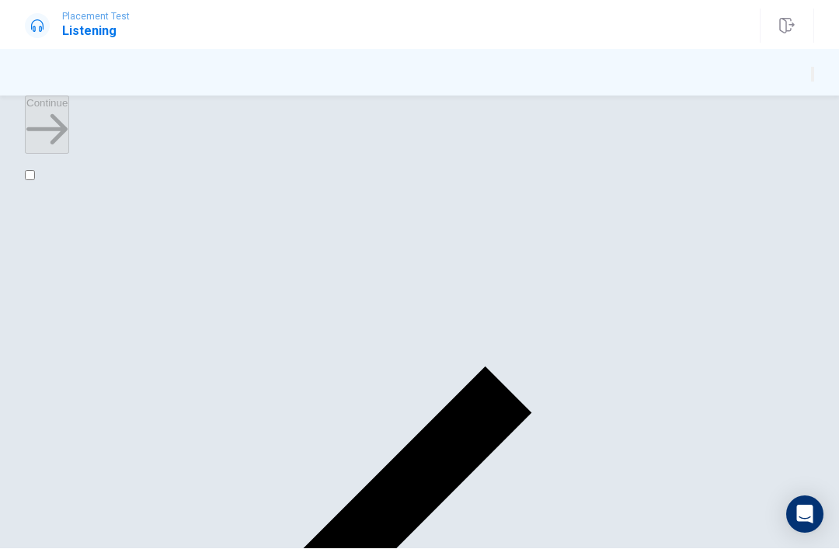
type input "89"
click at [35, 181] on input "checkbox" at bounding box center [30, 176] width 10 height 10
checkbox input "true"
type input "98"
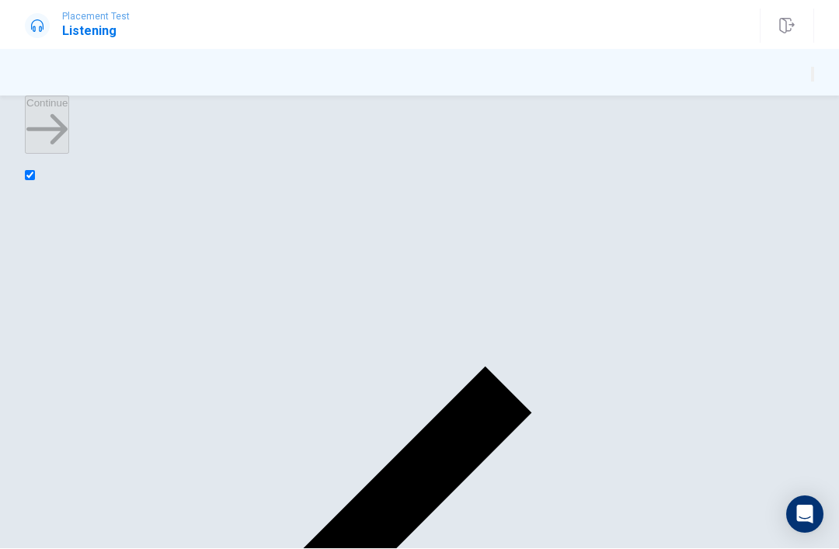
click at [35, 181] on input "checkbox" at bounding box center [30, 176] width 10 height 10
checkbox input "false"
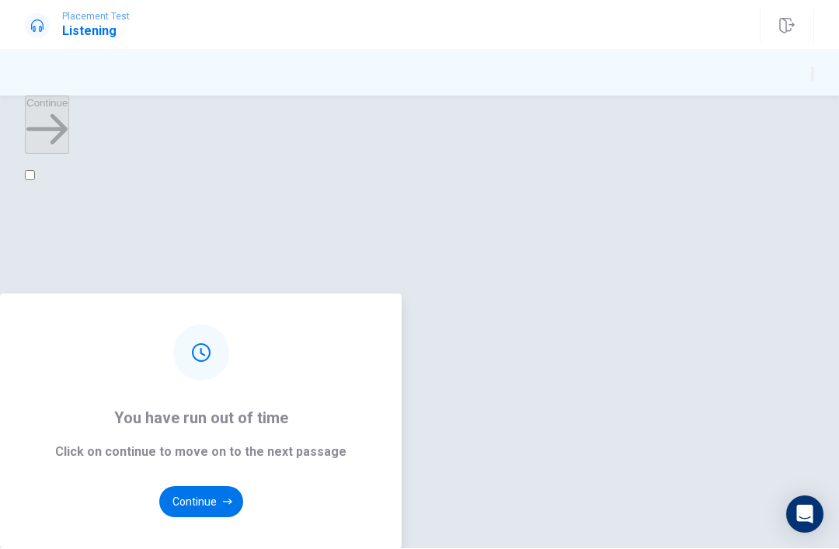
scroll to position [1259, 0]
click at [243, 487] on button "Continue" at bounding box center [201, 502] width 84 height 31
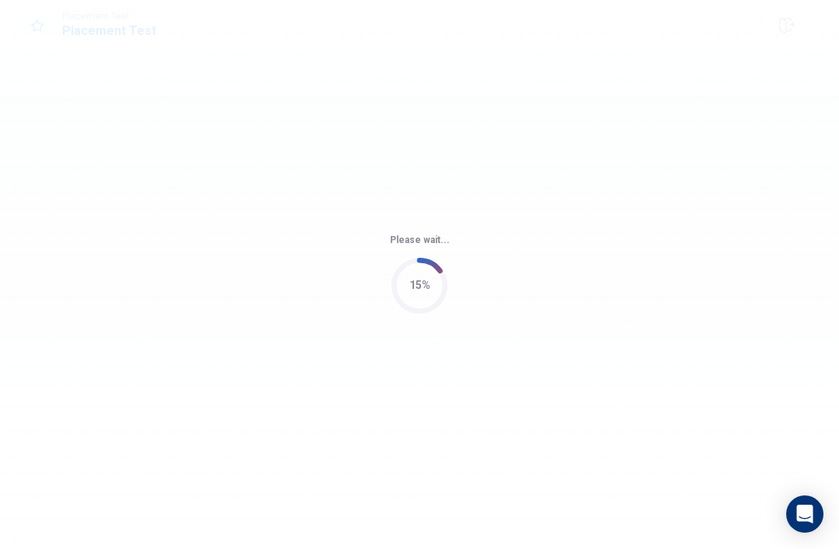
scroll to position [0, 0]
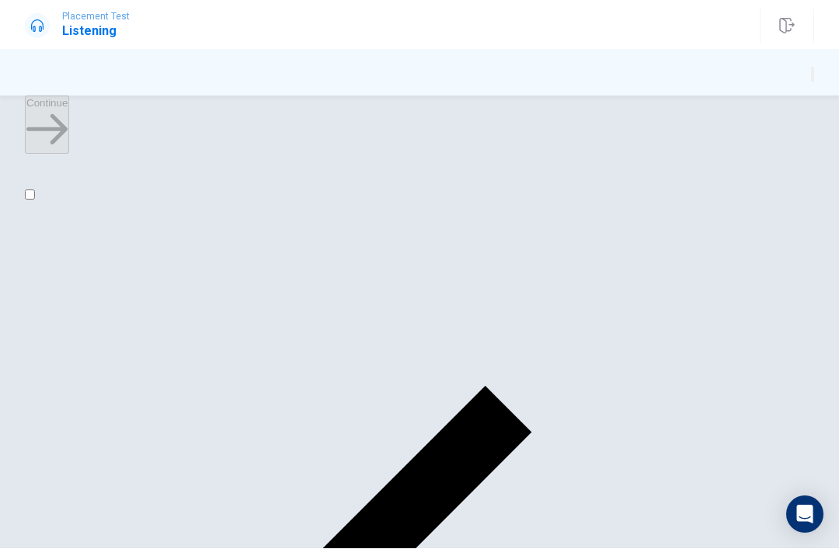
type input "6"
click at [35, 200] on input "checkbox" at bounding box center [30, 195] width 10 height 10
checkbox input "true"
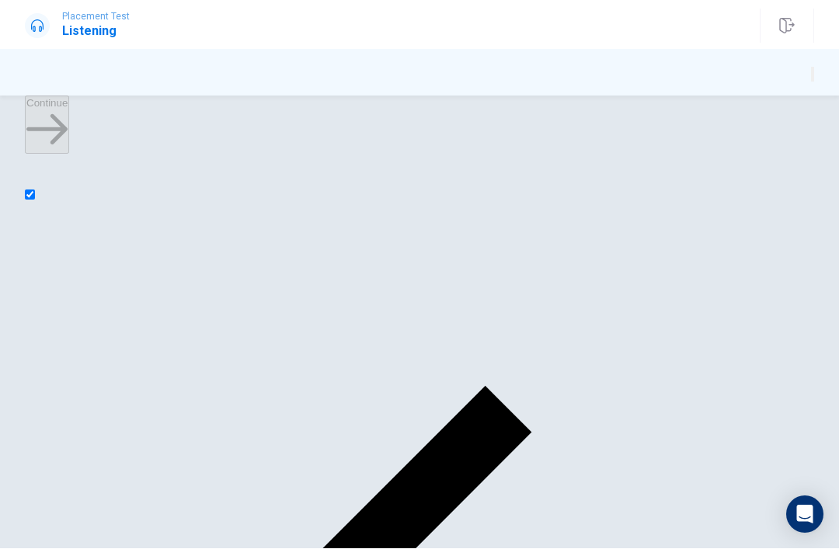
type input "9"
checkbox input "false"
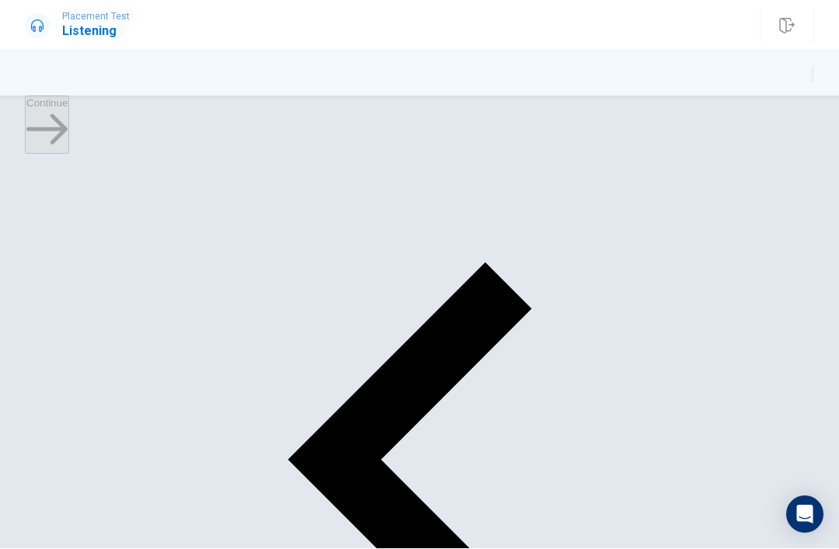
scroll to position [148, 0]
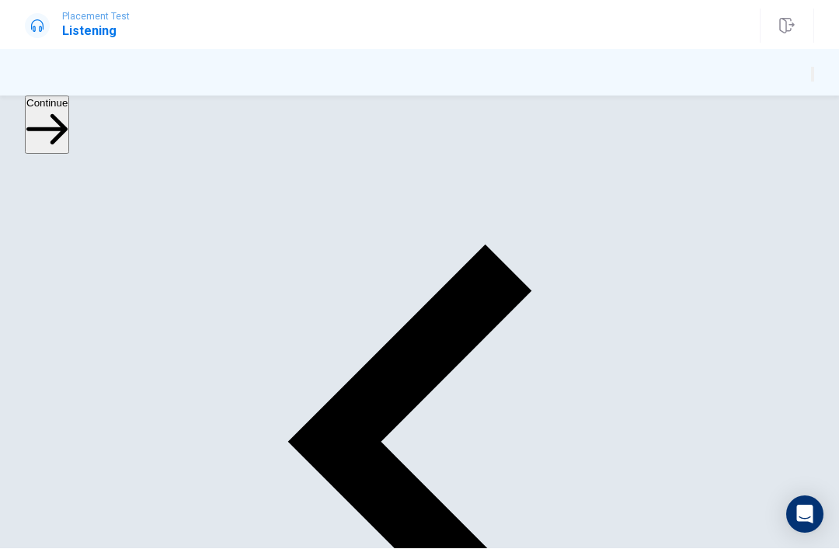
click at [69, 133] on button "Continue" at bounding box center [47, 125] width 44 height 58
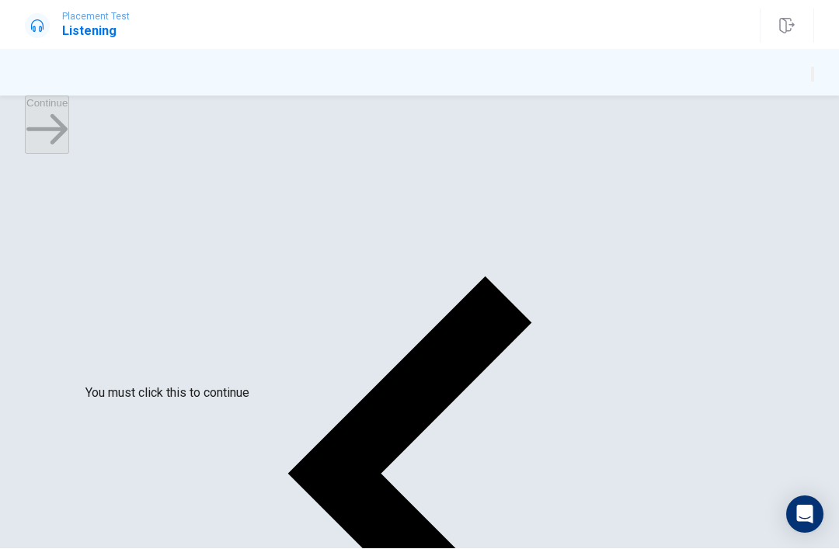
scroll to position [109, 0]
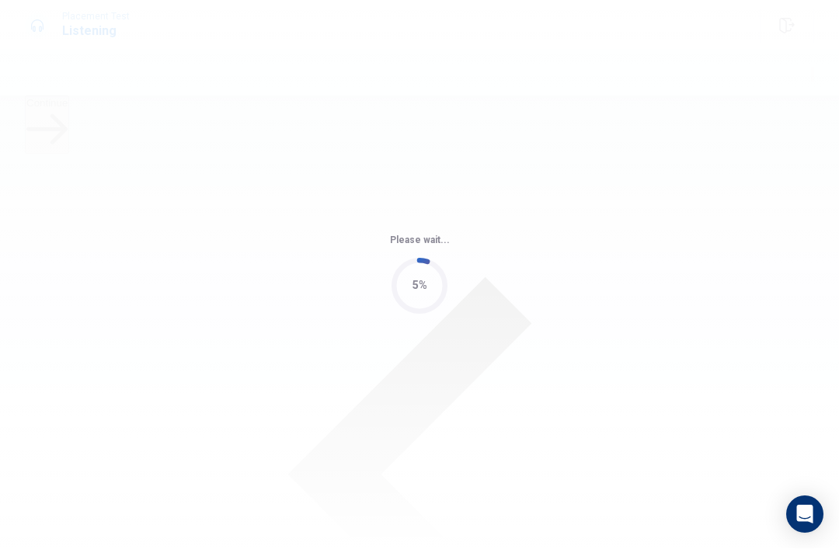
scroll to position [0, 0]
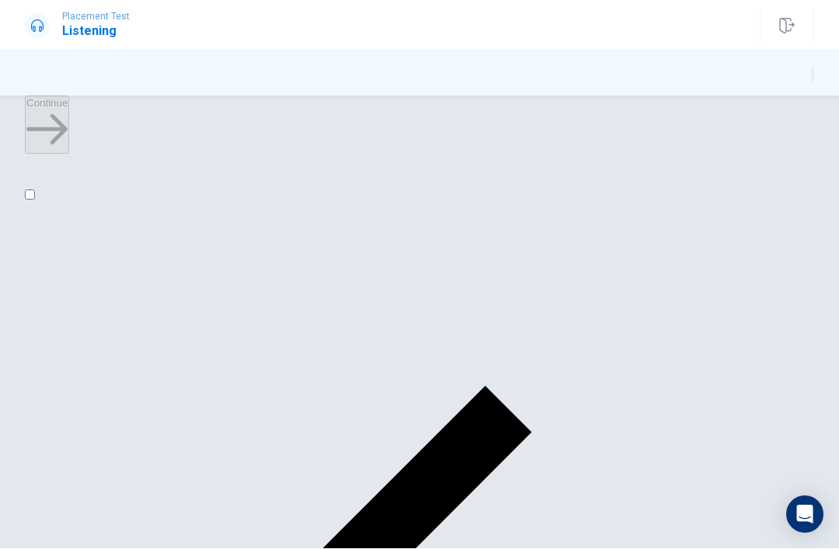
type input "1"
click at [35, 200] on input "checkbox" at bounding box center [30, 195] width 10 height 10
checkbox input "true"
type input "1"
click at [35, 200] on input "checkbox" at bounding box center [30, 195] width 10 height 10
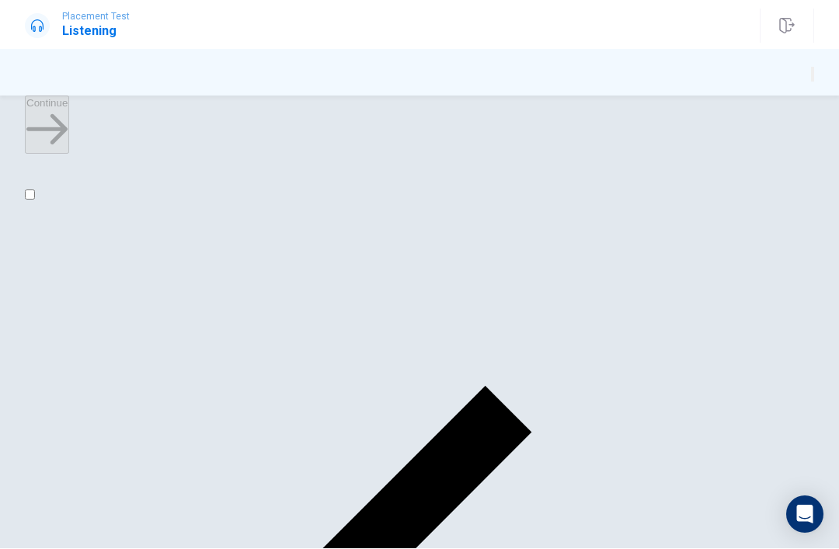
checkbox input "false"
type input "2"
click at [35, 200] on input "checkbox" at bounding box center [30, 195] width 10 height 10
checkbox input "true"
type input "3"
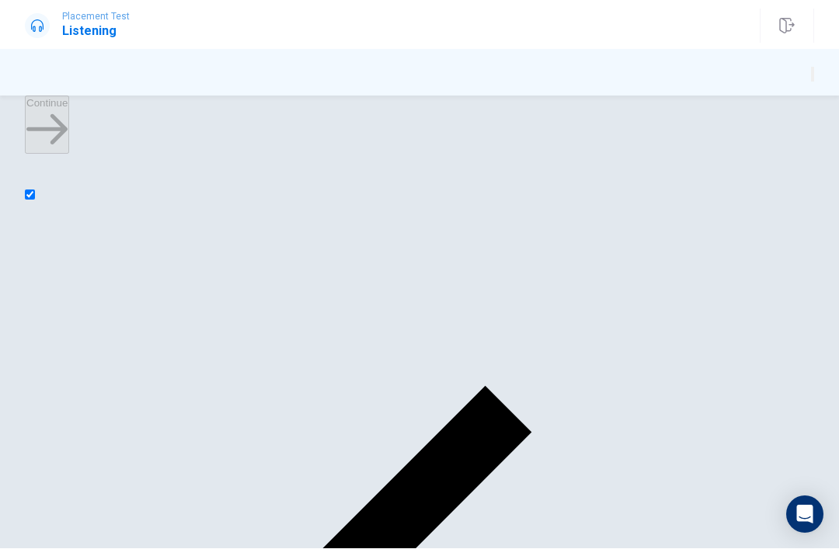
click at [35, 200] on input "checkbox" at bounding box center [30, 195] width 10 height 10
checkbox input "false"
type input "4"
click at [35, 200] on input "checkbox" at bounding box center [30, 195] width 10 height 10
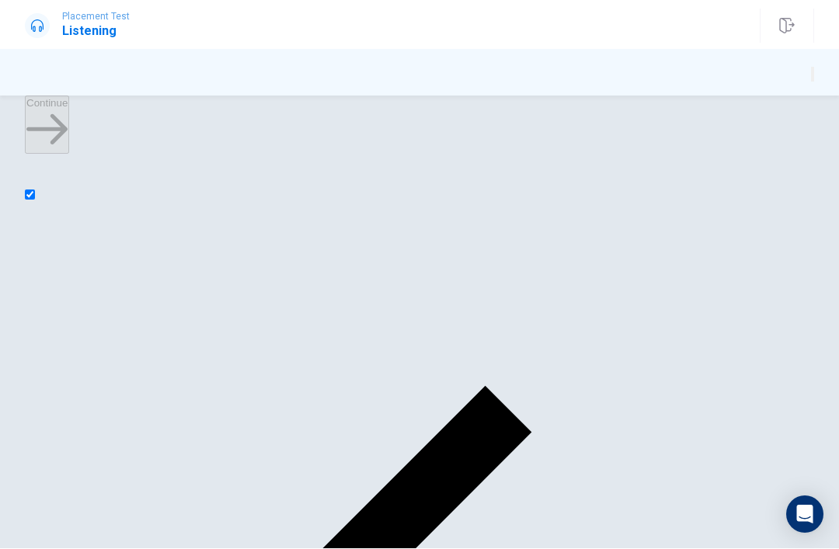
checkbox input "true"
type input "5"
click at [35, 200] on input "checkbox" at bounding box center [30, 195] width 10 height 10
checkbox input "false"
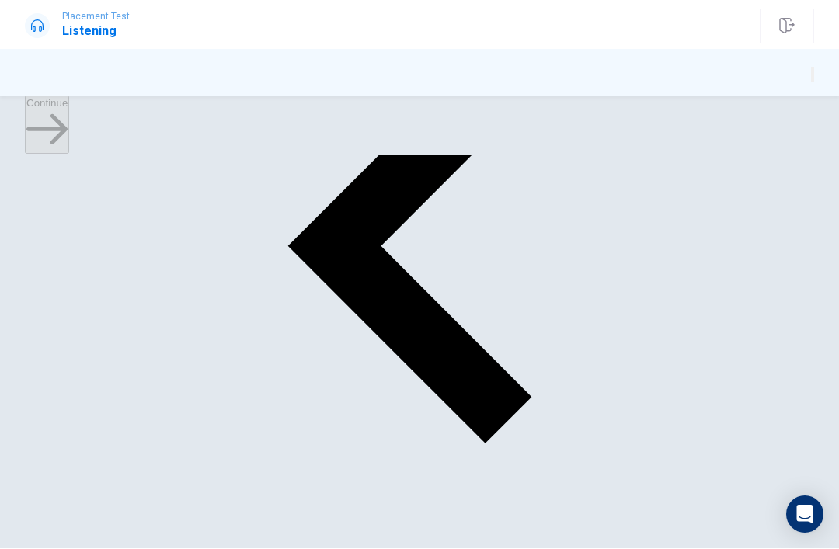
scroll to position [316, 0]
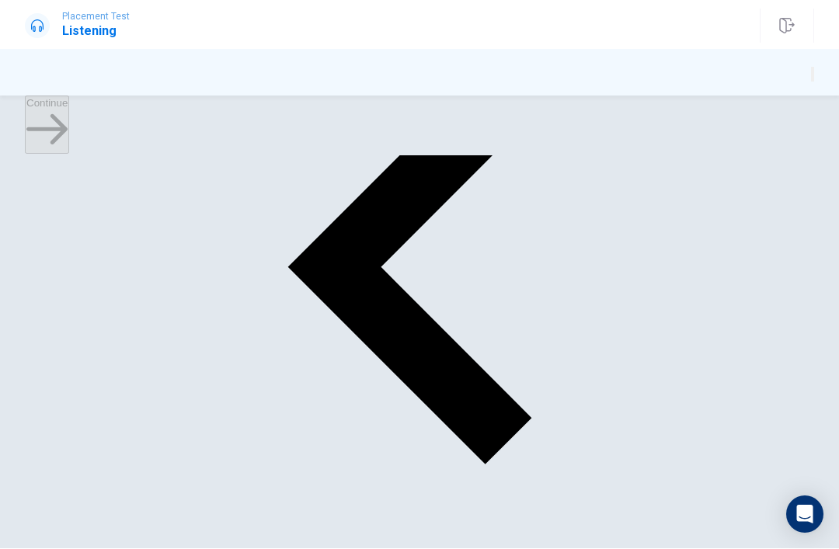
click at [69, 132] on button "Continue" at bounding box center [47, 125] width 44 height 58
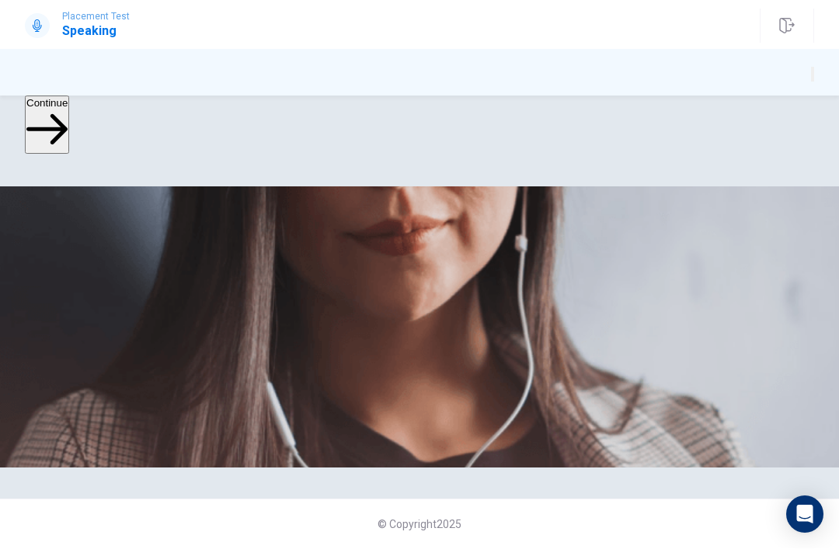
scroll to position [0, 0]
click at [69, 124] on button "Continue" at bounding box center [47, 125] width 44 height 58
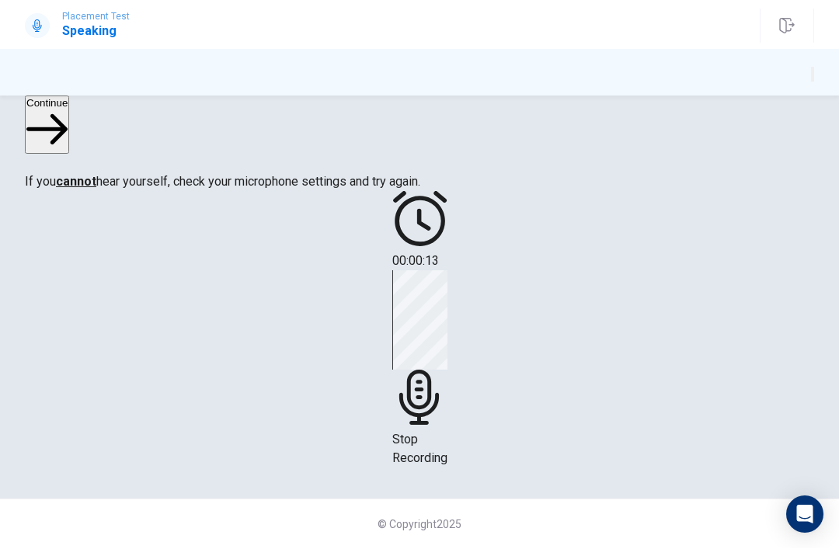
scroll to position [383, 0]
click at [448, 396] on div "Stop Recording" at bounding box center [419, 369] width 55 height 197
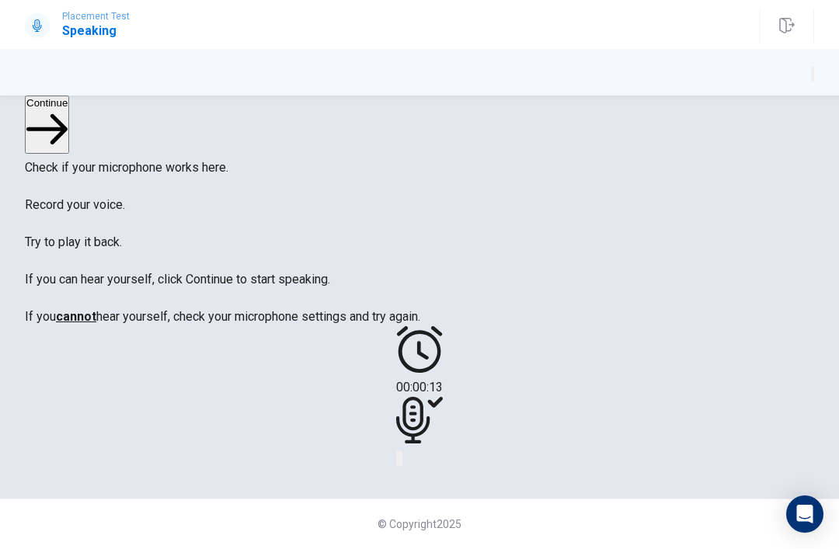
click at [443, 398] on div at bounding box center [419, 424] width 47 height 52
click at [397, 467] on button "Record Again" at bounding box center [397, 459] width 3 height 15
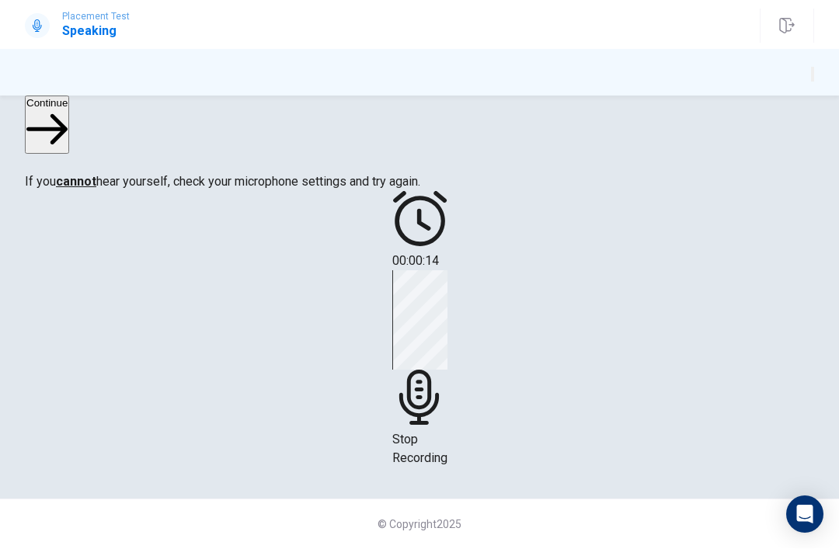
click at [448, 434] on div "Stop Recording" at bounding box center [419, 369] width 55 height 197
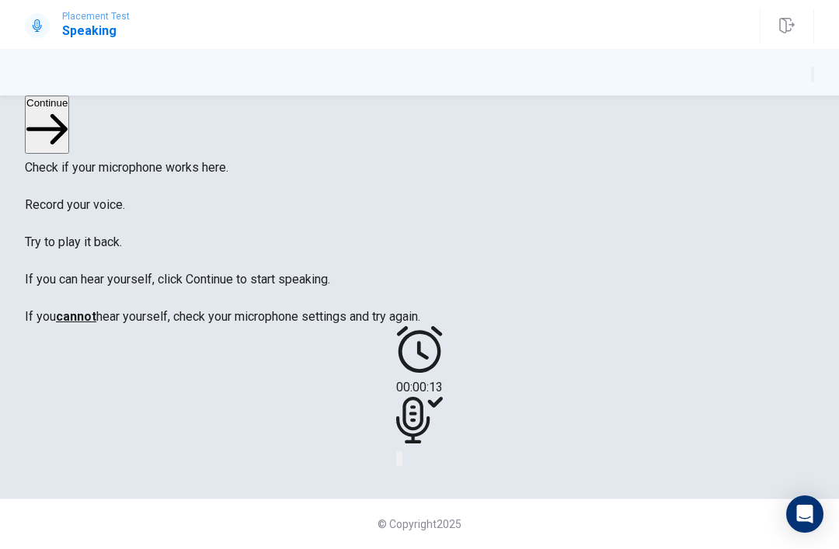
click at [439, 436] on div at bounding box center [419, 424] width 47 height 52
click at [399, 467] on button "Record Again" at bounding box center [397, 459] width 3 height 15
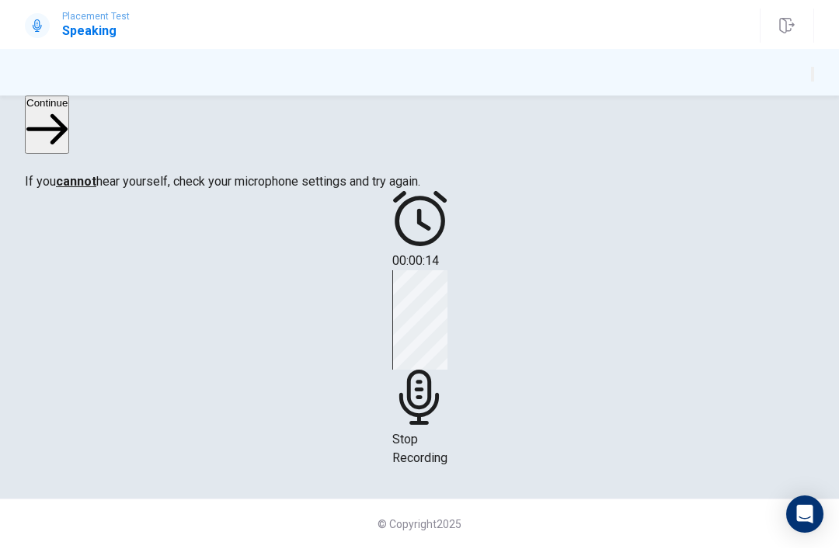
click at [445, 444] on span "Stop Recording" at bounding box center [419, 449] width 55 height 33
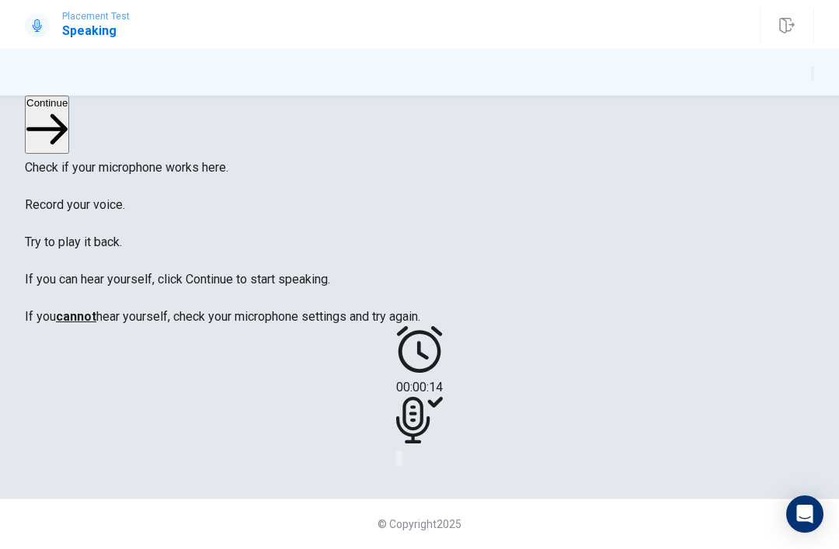
click at [403, 467] on button "Play Audio" at bounding box center [400, 459] width 3 height 15
click at [399, 467] on button "Record Again" at bounding box center [397, 459] width 3 height 15
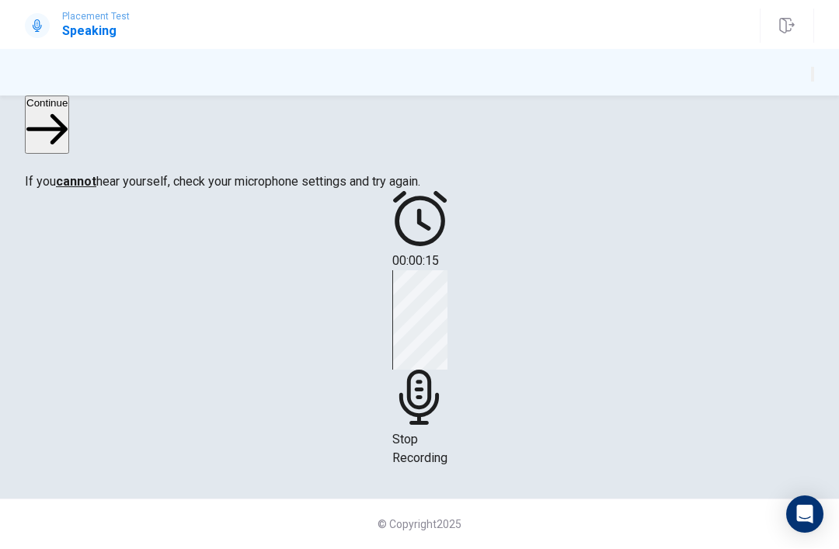
click at [448, 450] on div "Stop Recording" at bounding box center [419, 369] width 55 height 197
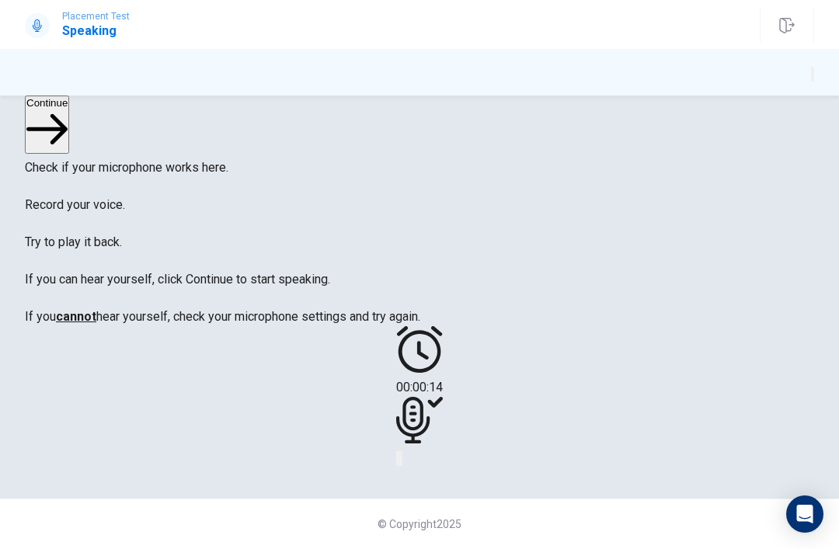
click at [443, 424] on div at bounding box center [419, 424] width 47 height 52
click at [396, 469] on div "00:00:14" at bounding box center [419, 397] width 47 height 141
click at [399, 467] on button "Record Again" at bounding box center [397, 459] width 3 height 15
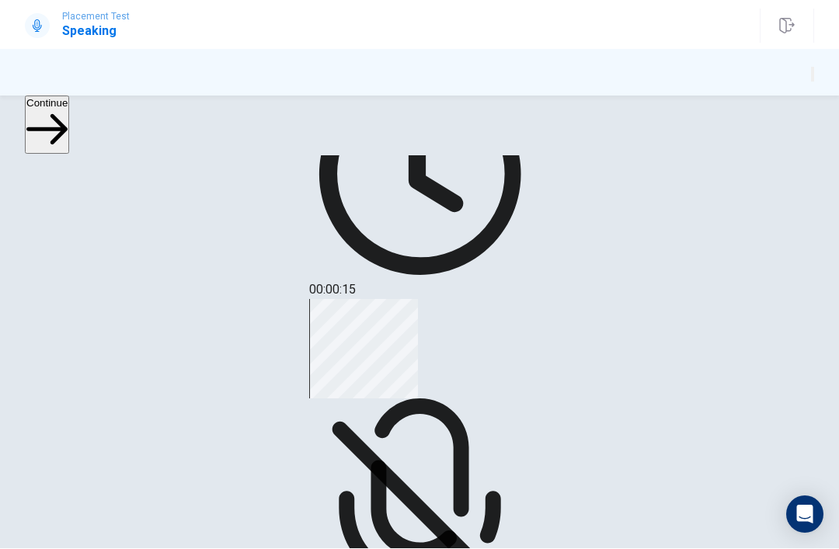
click at [457, 434] on div "Stop Recording" at bounding box center [419, 482] width 221 height 364
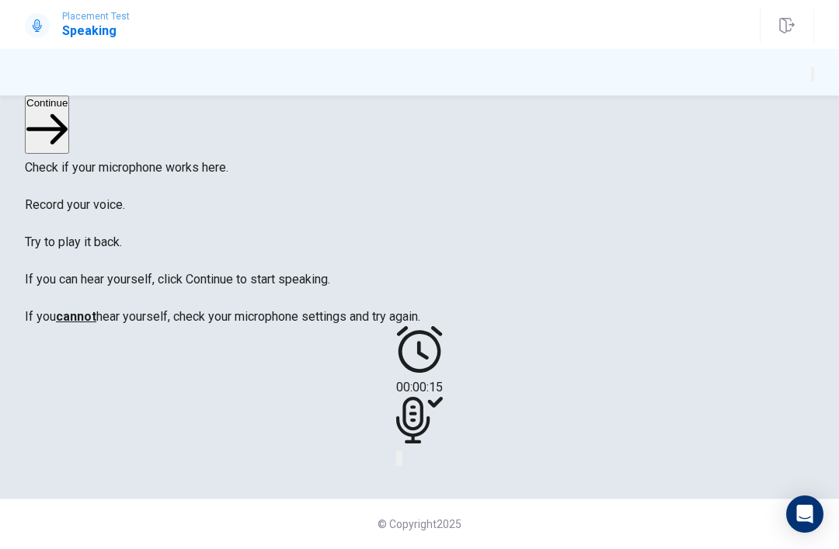
click at [443, 406] on div at bounding box center [419, 424] width 47 height 52
click at [398, 463] on icon "Record Again" at bounding box center [398, 463] width 0 height 0
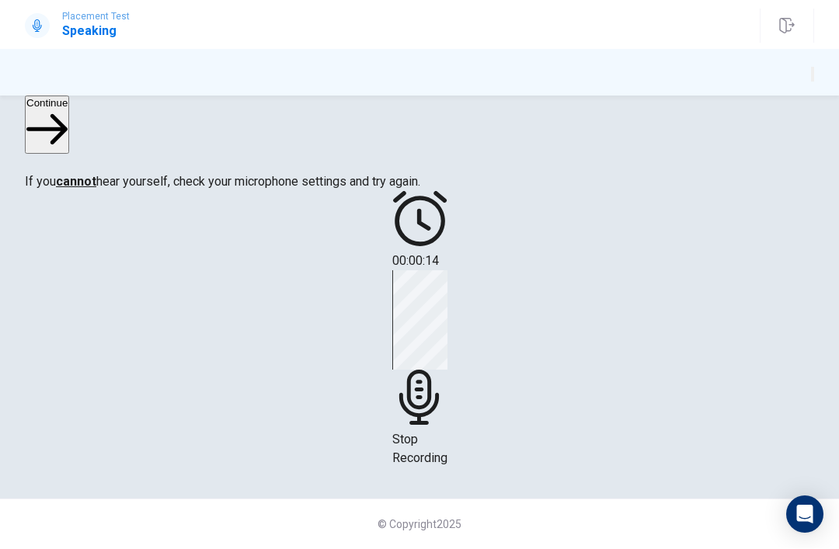
click at [448, 456] on span "Stop Recording" at bounding box center [419, 449] width 55 height 33
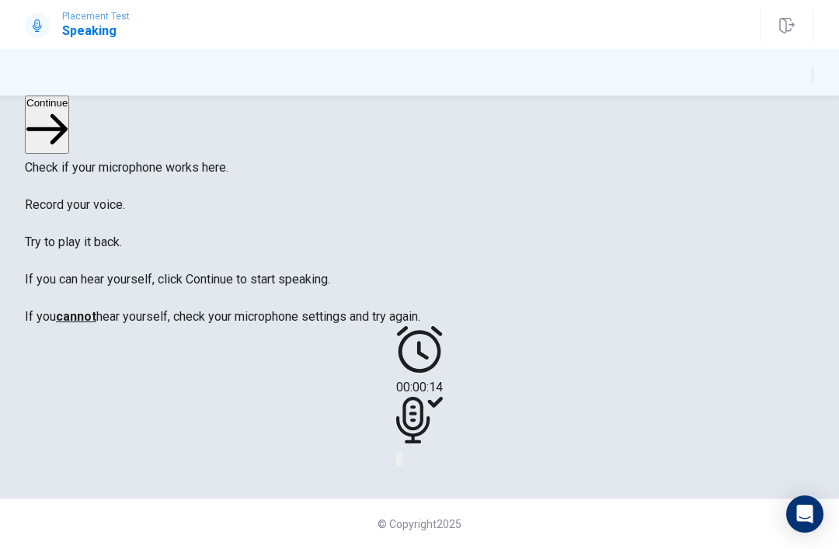
click at [399, 482] on icon "Record Again" at bounding box center [407, 472] width 19 height 19
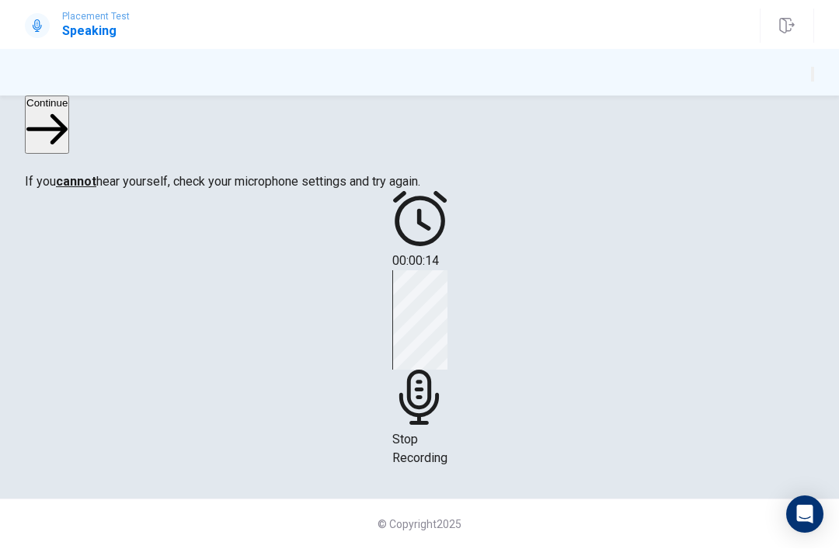
click at [448, 441] on div "Stop Recording" at bounding box center [419, 369] width 55 height 197
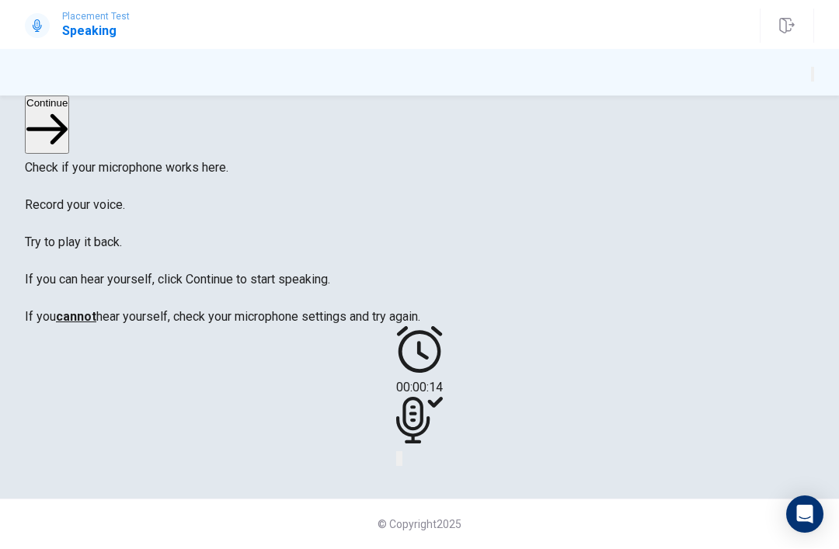
click at [398, 463] on icon "Record Again" at bounding box center [398, 463] width 0 height 0
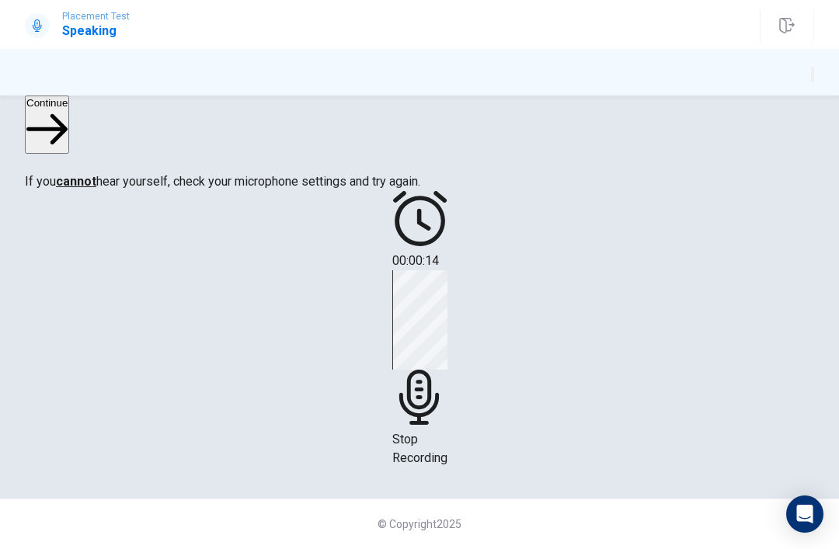
click at [535, 416] on div "00:00:14 Stop Recording" at bounding box center [420, 330] width 790 height 277
click at [440, 403] on div "Stop Recording" at bounding box center [419, 369] width 55 height 197
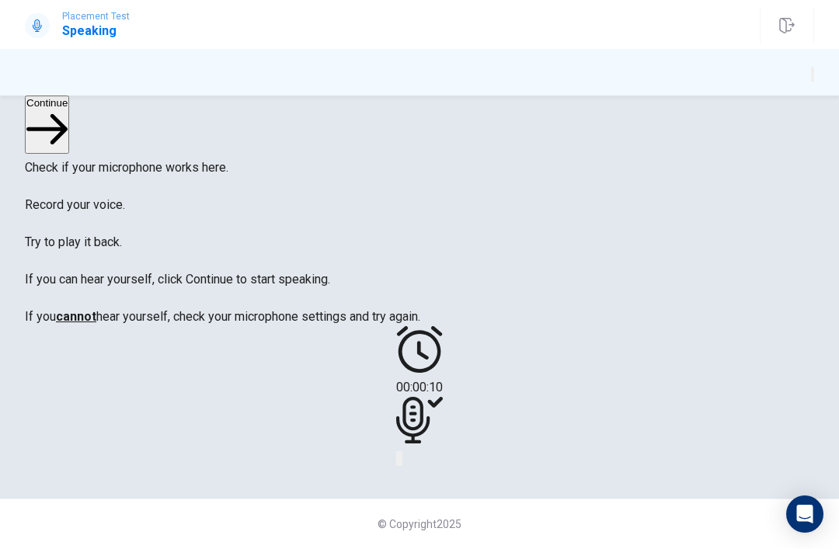
click at [403, 467] on button "Play Audio" at bounding box center [400, 459] width 3 height 15
click at [401, 463] on icon "Play Audio" at bounding box center [401, 463] width 0 height 0
click at [402, 482] on icon "Record Again" at bounding box center [407, 472] width 19 height 19
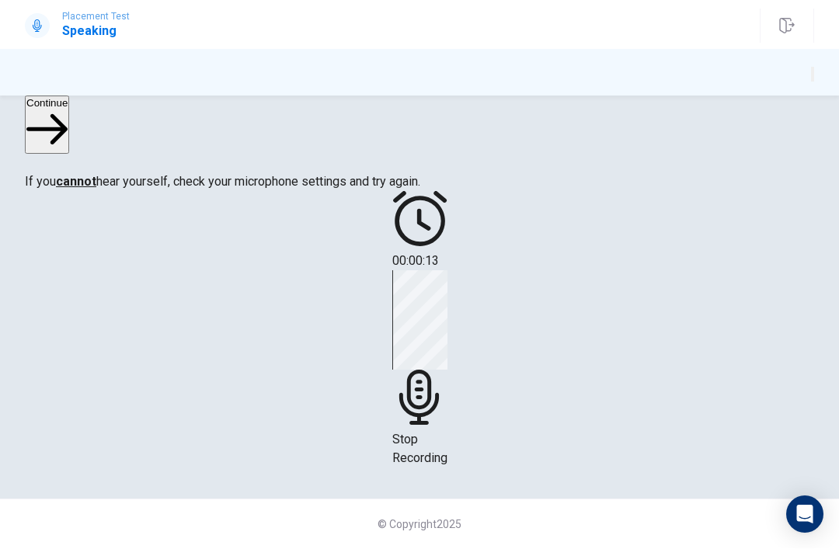
scroll to position [336, 0]
click at [439, 410] on div "Stop Recording" at bounding box center [419, 369] width 55 height 197
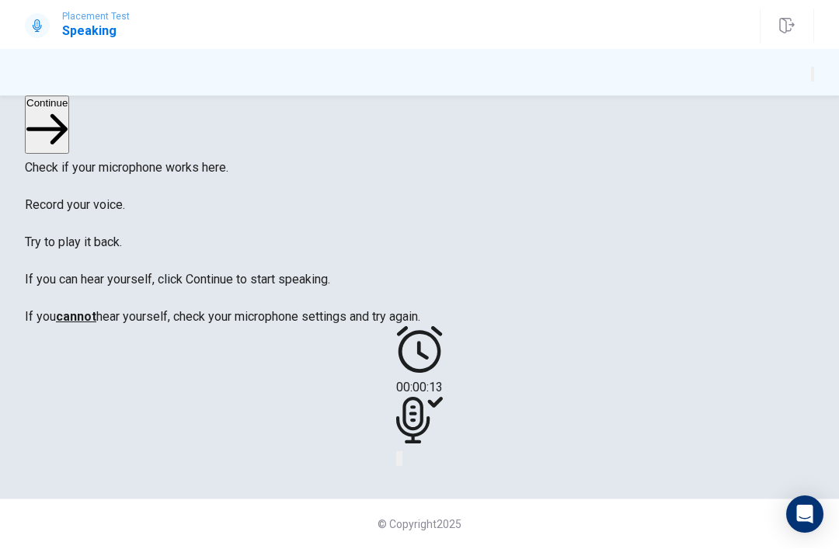
click at [403, 467] on button "Play Audio" at bounding box center [400, 459] width 3 height 15
click at [403, 477] on icon "Record Again" at bounding box center [407, 472] width 19 height 19
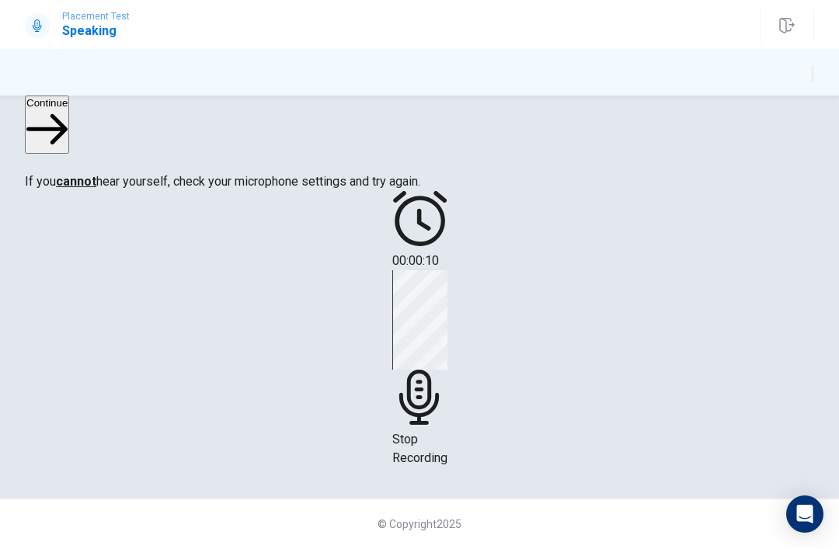
scroll to position [383, 0]
click at [448, 398] on div "Stop Recording" at bounding box center [419, 369] width 55 height 197
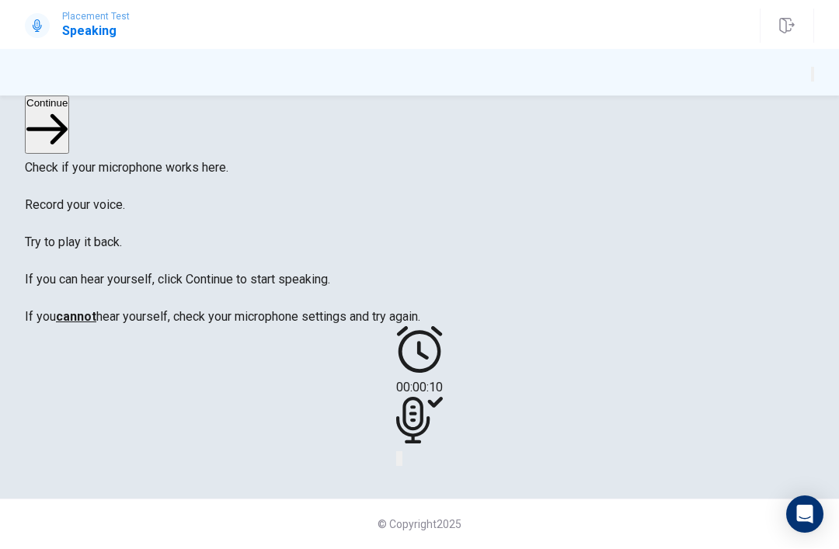
click at [401, 463] on icon "Play Audio" at bounding box center [401, 463] width 0 height 0
click at [65, 119] on button "Continue" at bounding box center [47, 125] width 44 height 58
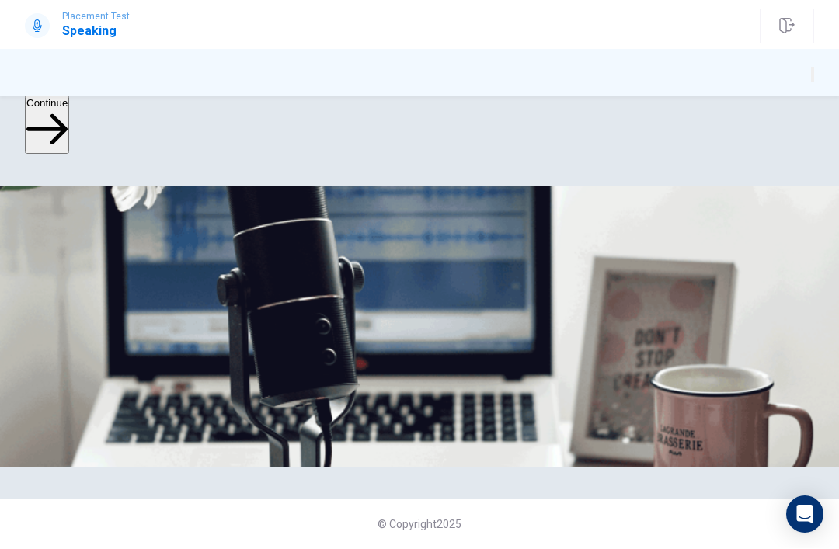
click at [69, 113] on button "Continue" at bounding box center [47, 125] width 44 height 58
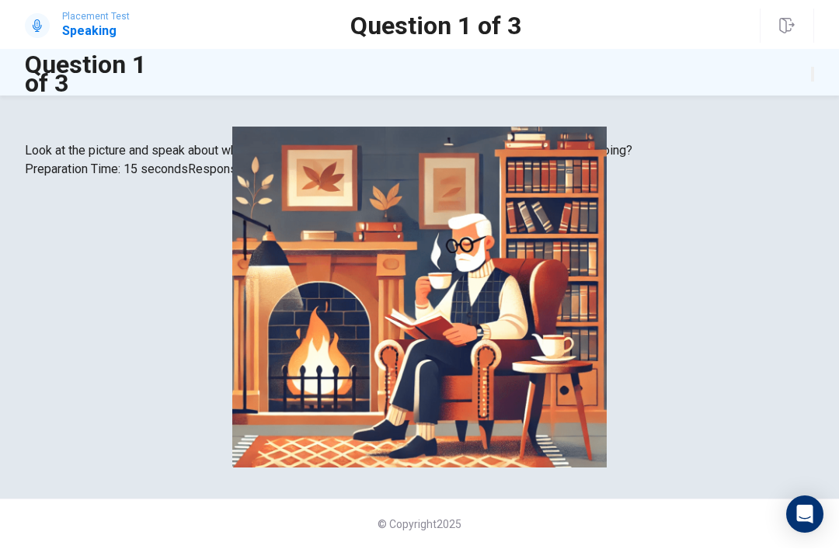
scroll to position [0, 0]
click at [434, 272] on img at bounding box center [419, 297] width 839 height 341
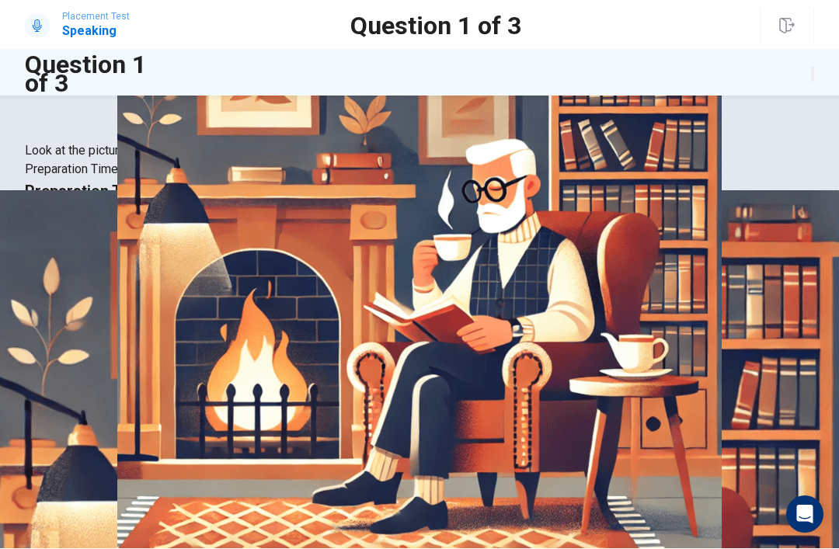
click at [482, 106] on img at bounding box center [419, 274] width 839 height 549
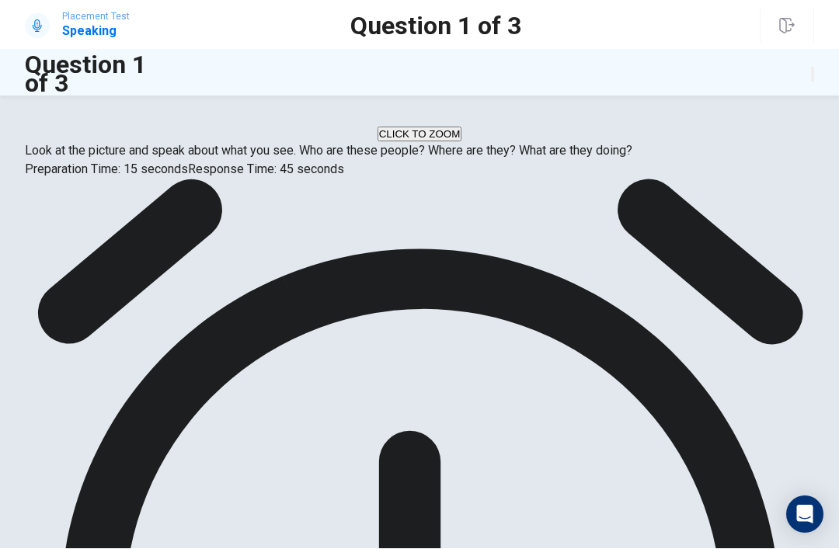
scroll to position [-3, 0]
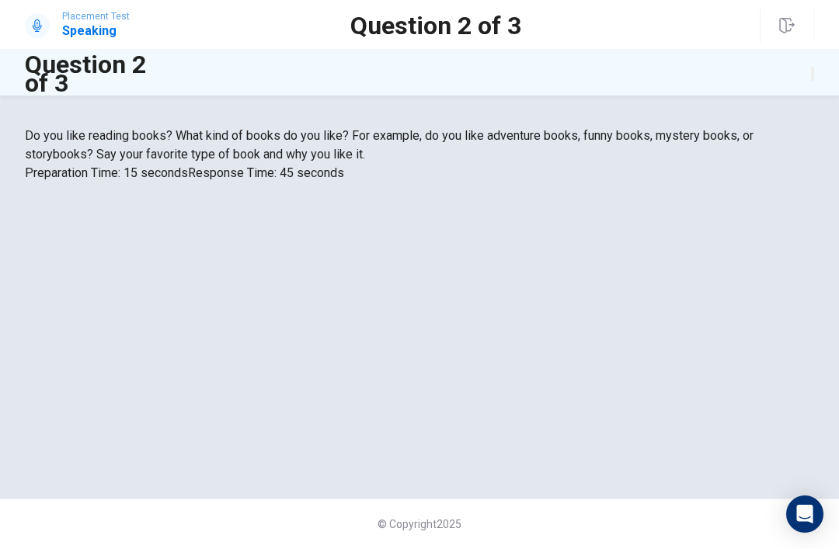
scroll to position [98, 0]
click at [188, 181] on span "Preparation Time: 15 seconds" at bounding box center [106, 173] width 163 height 15
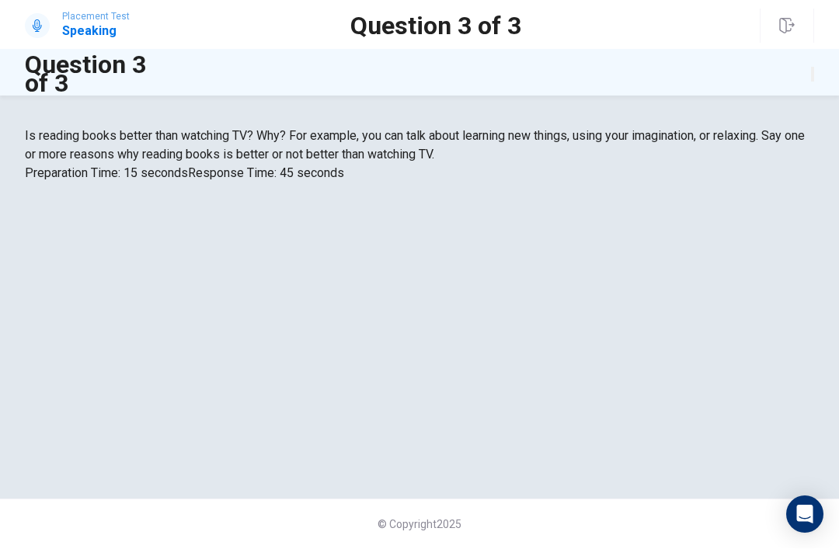
scroll to position [0, 0]
